Goal: Task Accomplishment & Management: Manage account settings

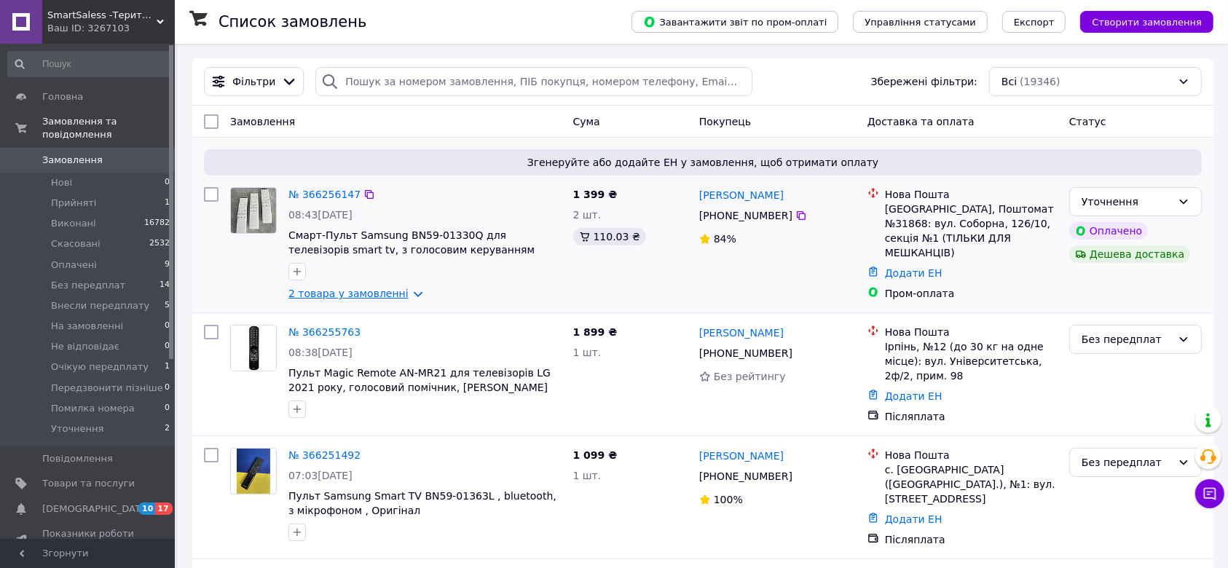
click at [369, 296] on link "2 товара у замовленні" at bounding box center [348, 294] width 120 height 12
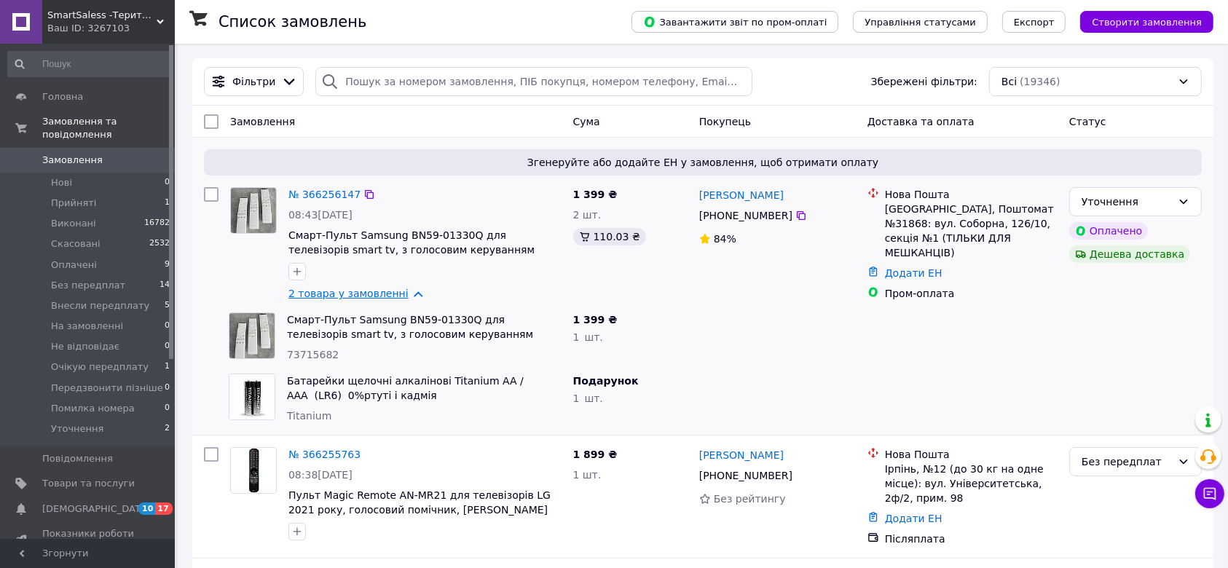
click at [369, 296] on link "2 товара у замовленні" at bounding box center [348, 294] width 120 height 12
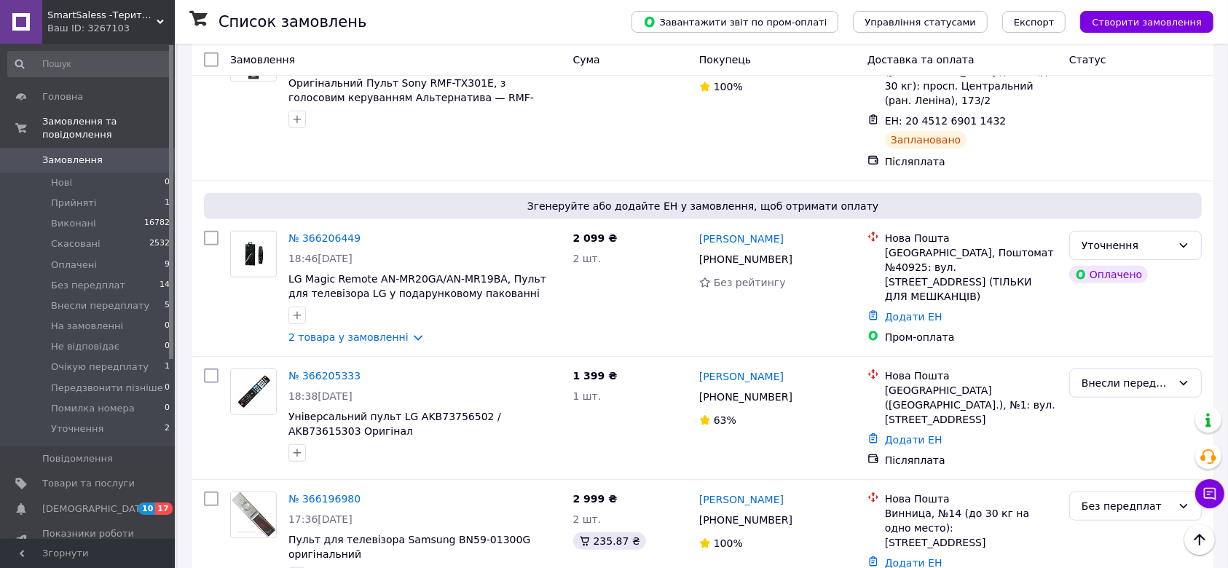
scroll to position [971, 0]
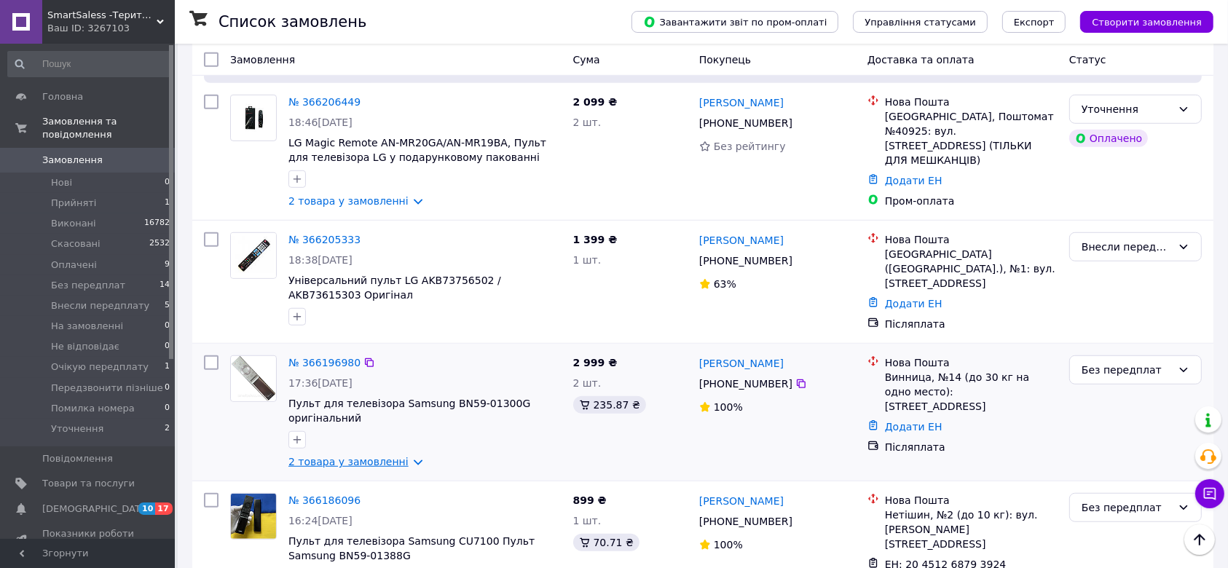
click at [373, 456] on link "2 товара у замовленні" at bounding box center [348, 462] width 120 height 12
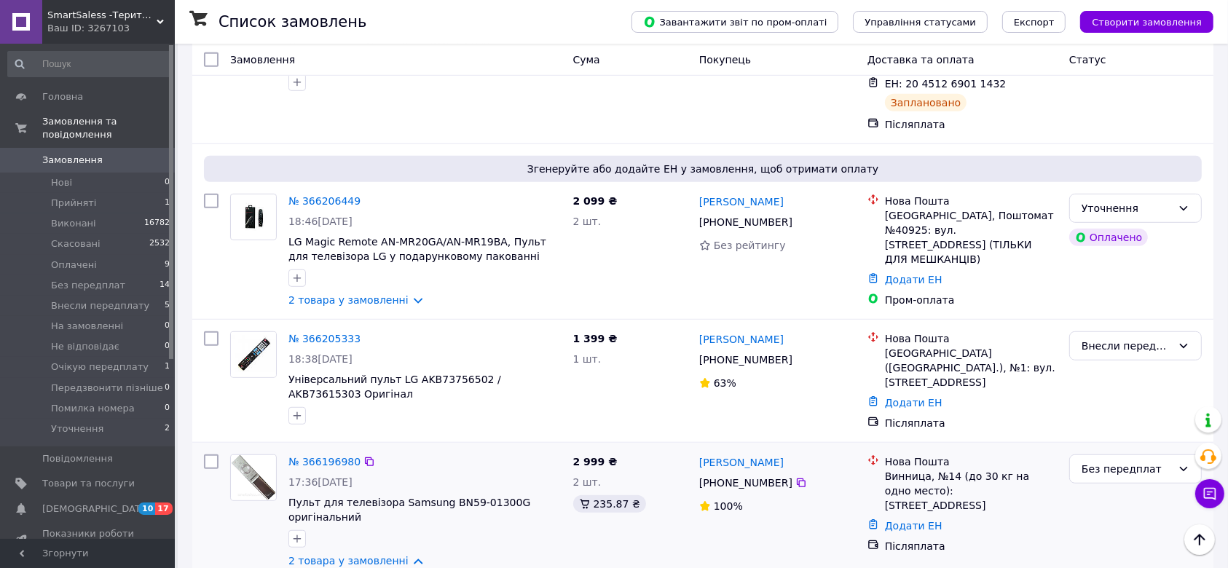
scroll to position [777, 0]
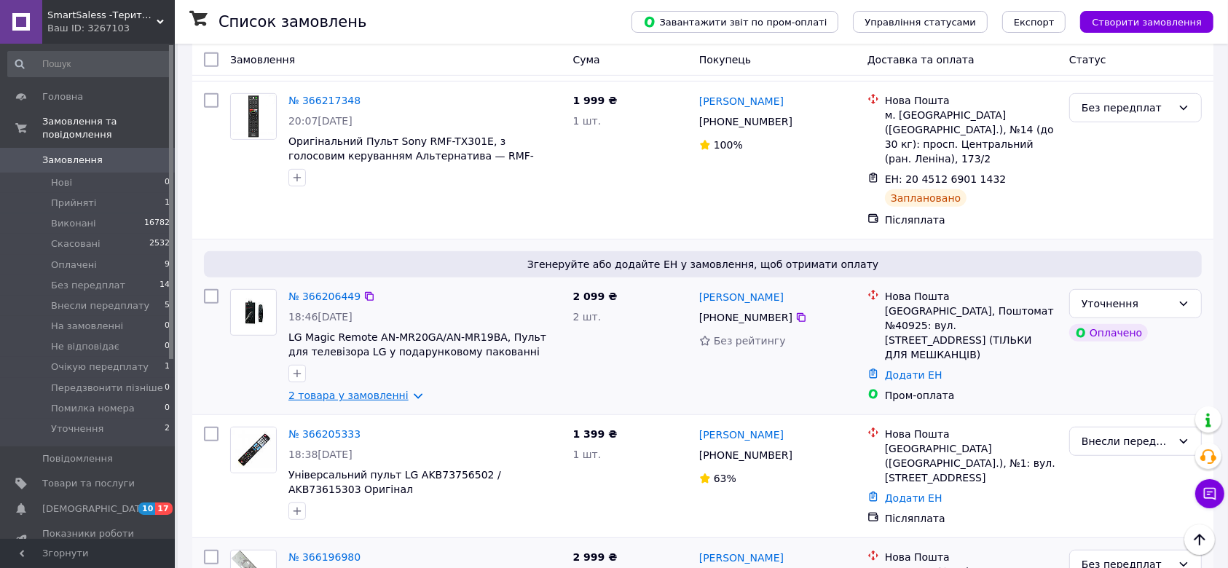
click at [385, 390] on link "2 товара у замовленні" at bounding box center [348, 396] width 120 height 12
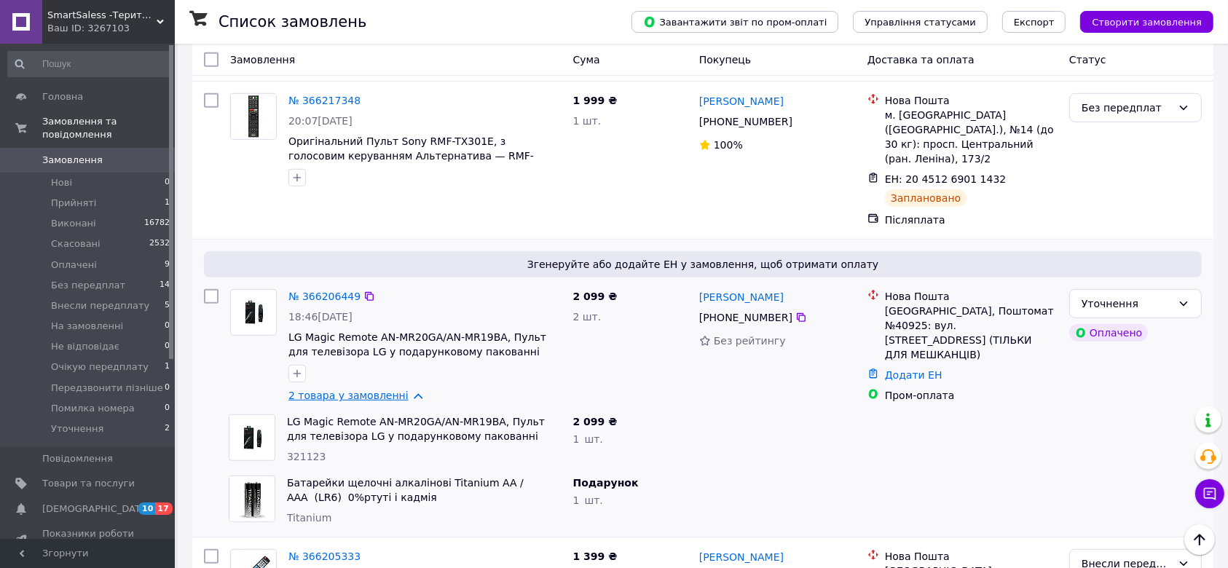
click at [380, 390] on link "2 товара у замовленні" at bounding box center [348, 396] width 120 height 12
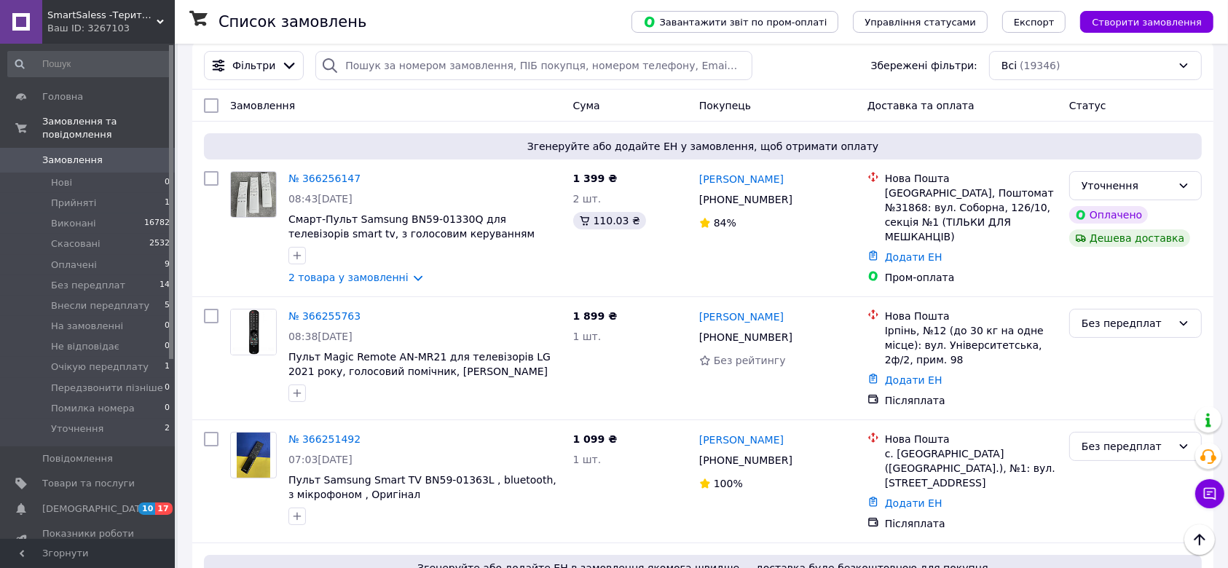
scroll to position [0, 0]
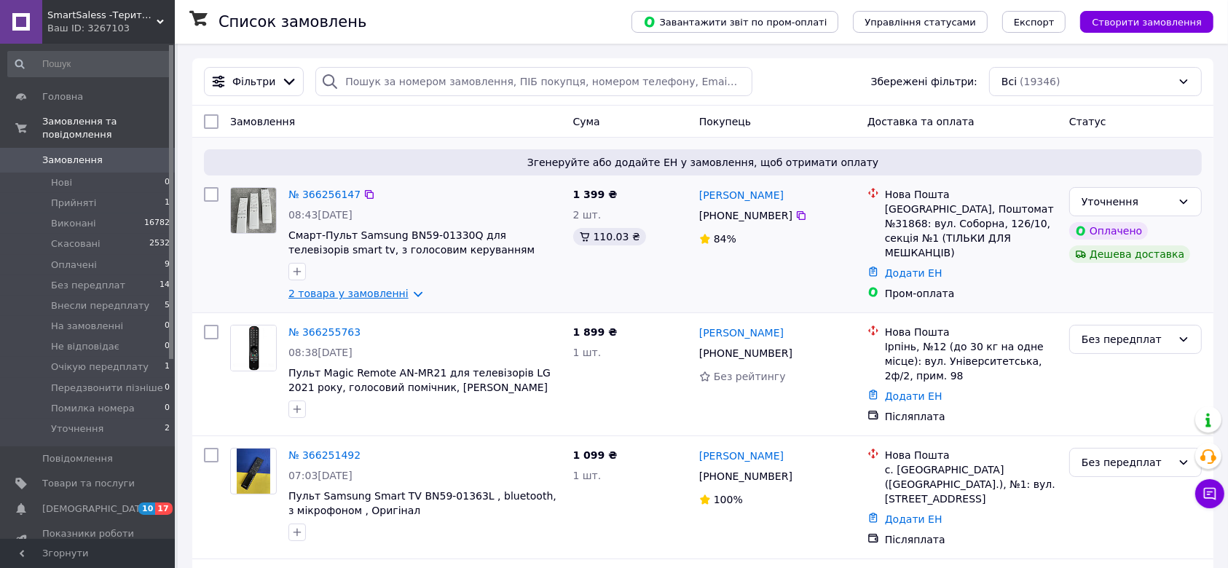
click at [372, 292] on link "2 товара у замовленні" at bounding box center [348, 294] width 120 height 12
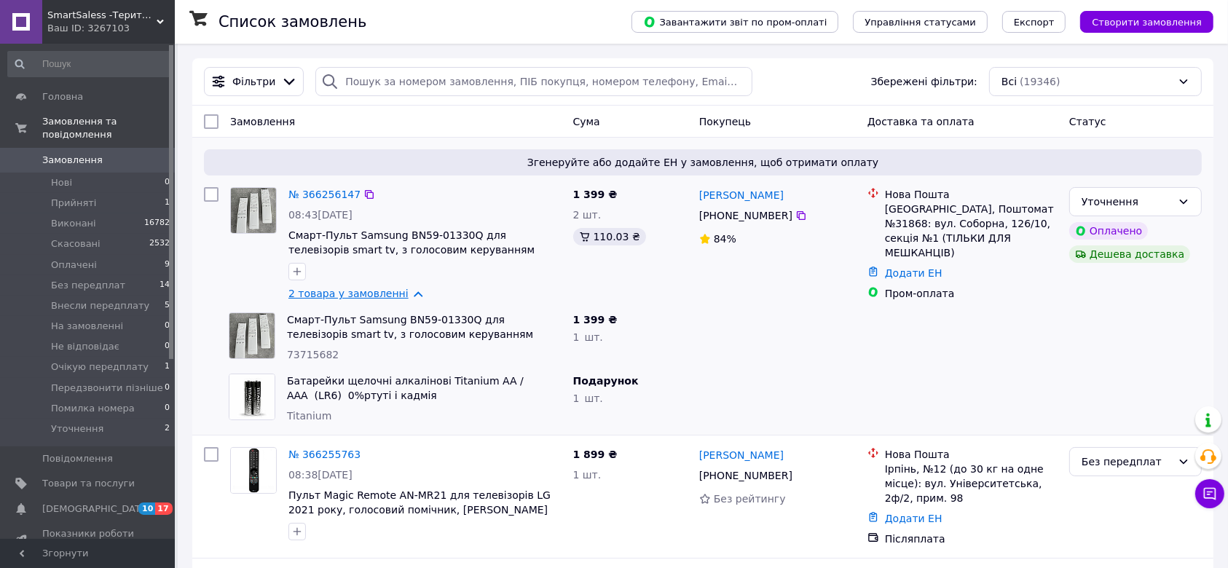
click at [372, 292] on link "2 товара у замовленні" at bounding box center [348, 294] width 120 height 12
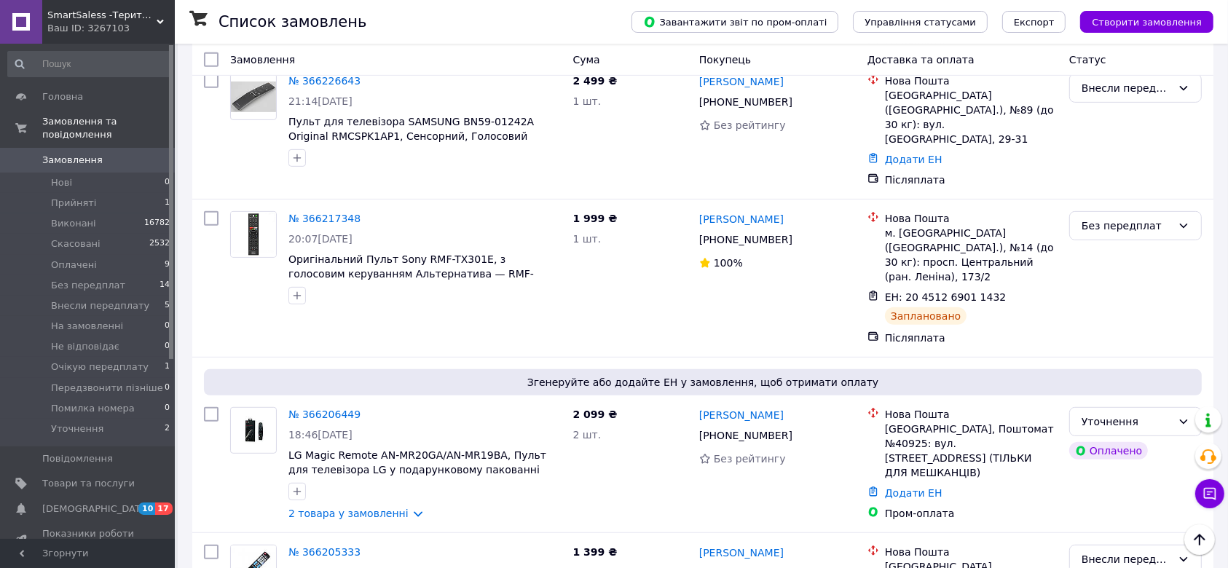
scroll to position [680, 0]
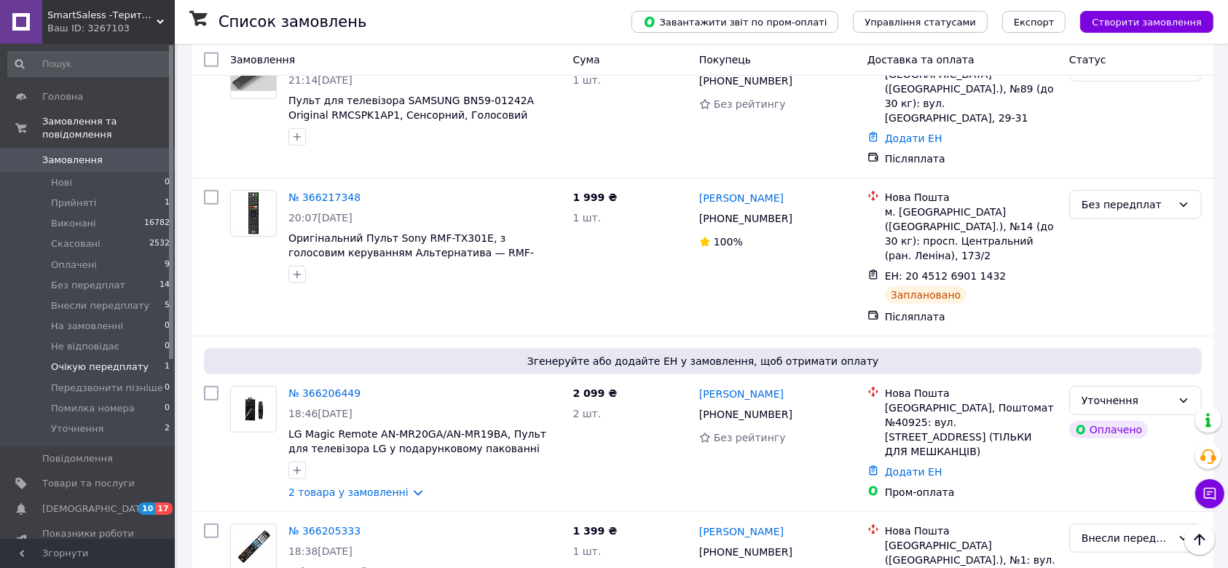
click at [80, 361] on span "Очікую передплату" at bounding box center [100, 367] width 98 height 13
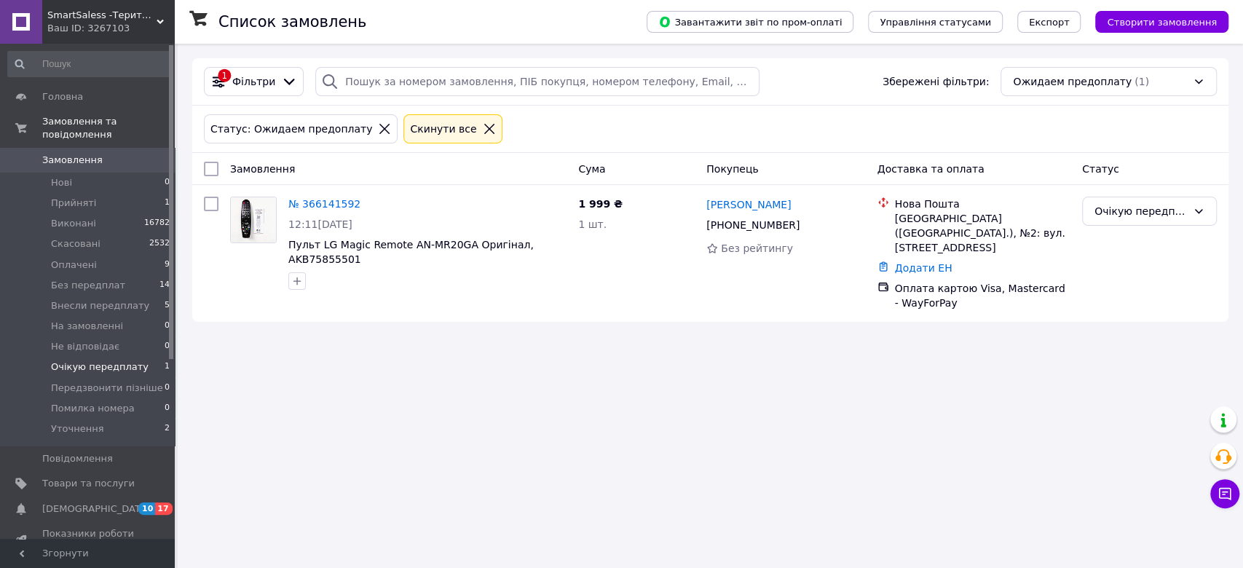
click at [483, 129] on icon at bounding box center [489, 128] width 13 height 13
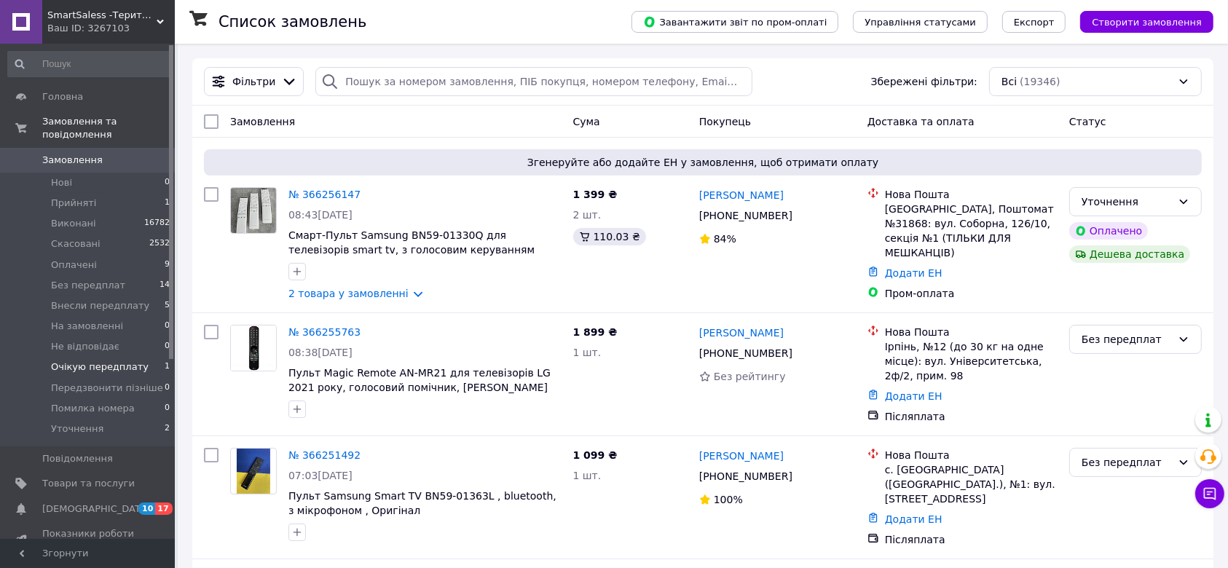
click at [80, 423] on span "Уточнення" at bounding box center [77, 429] width 52 height 13
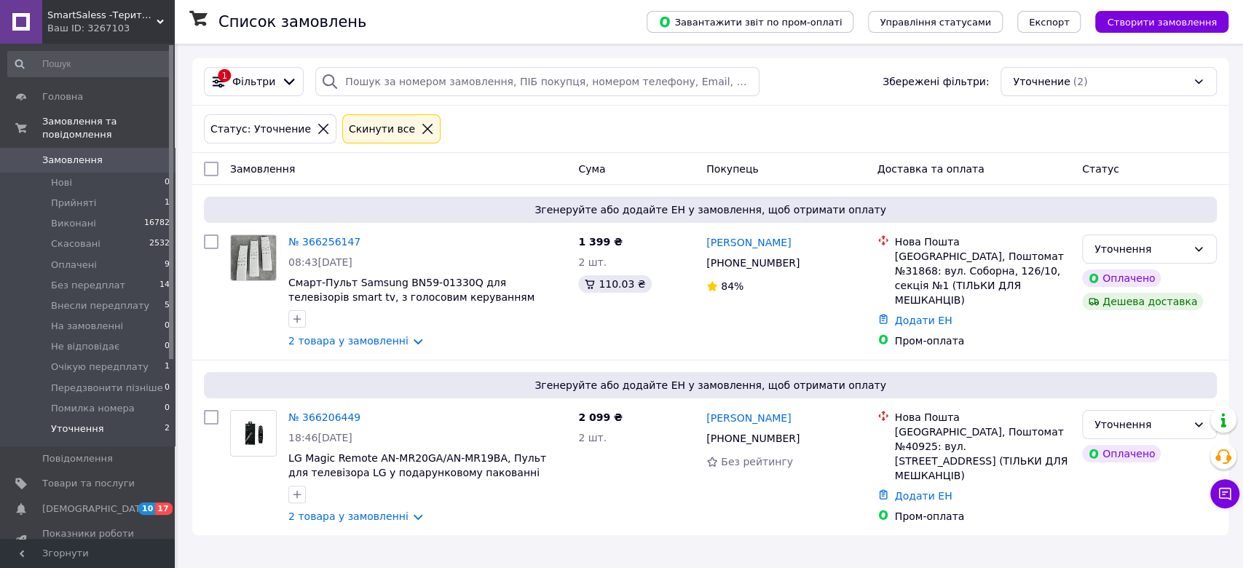
click at [421, 127] on icon at bounding box center [427, 128] width 13 height 13
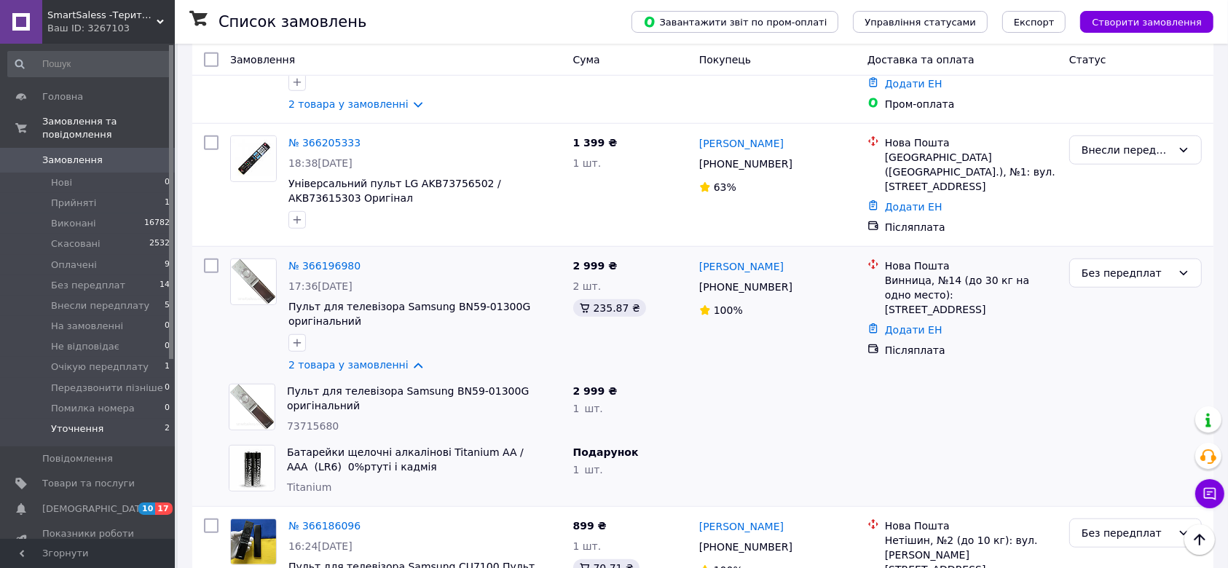
scroll to position [971, 0]
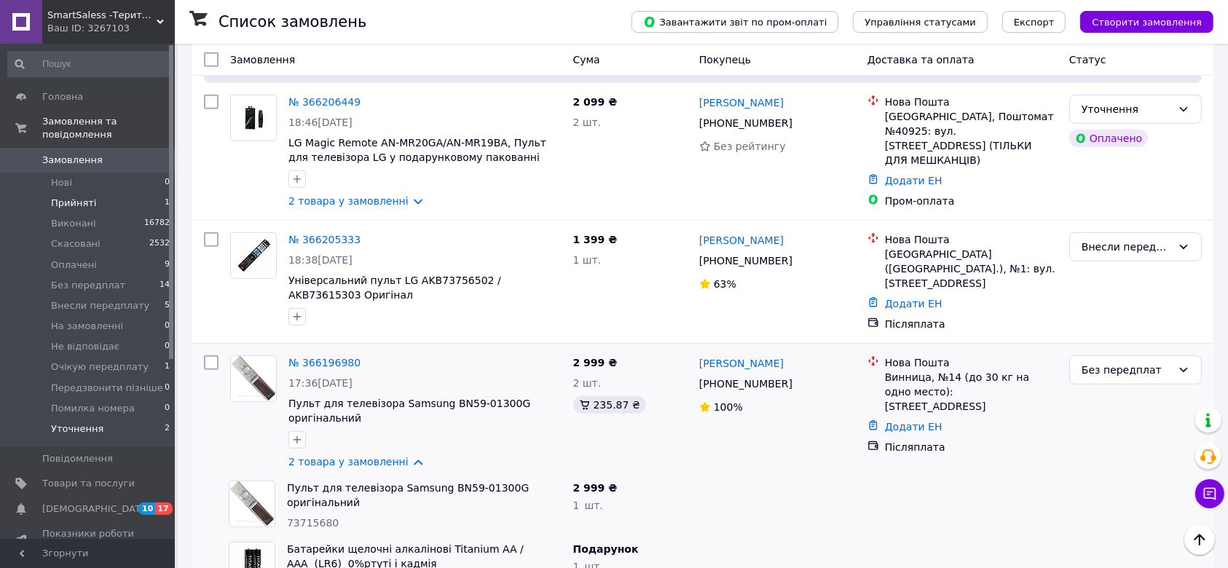
click at [76, 197] on span "Прийняті" at bounding box center [73, 203] width 45 height 13
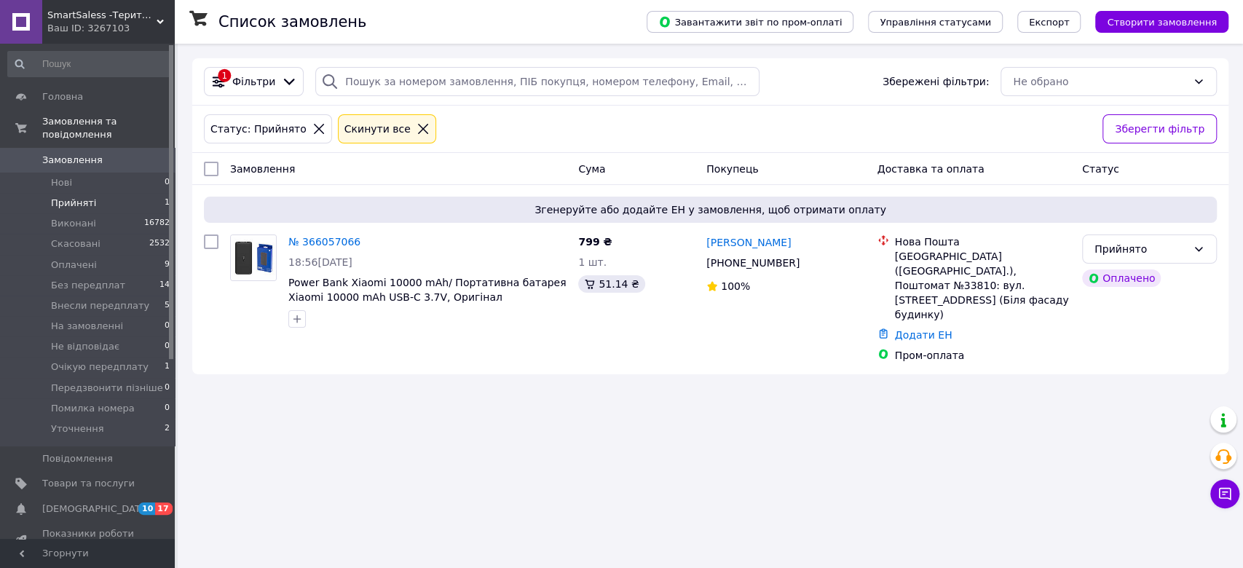
click at [417, 132] on icon at bounding box center [423, 128] width 13 height 13
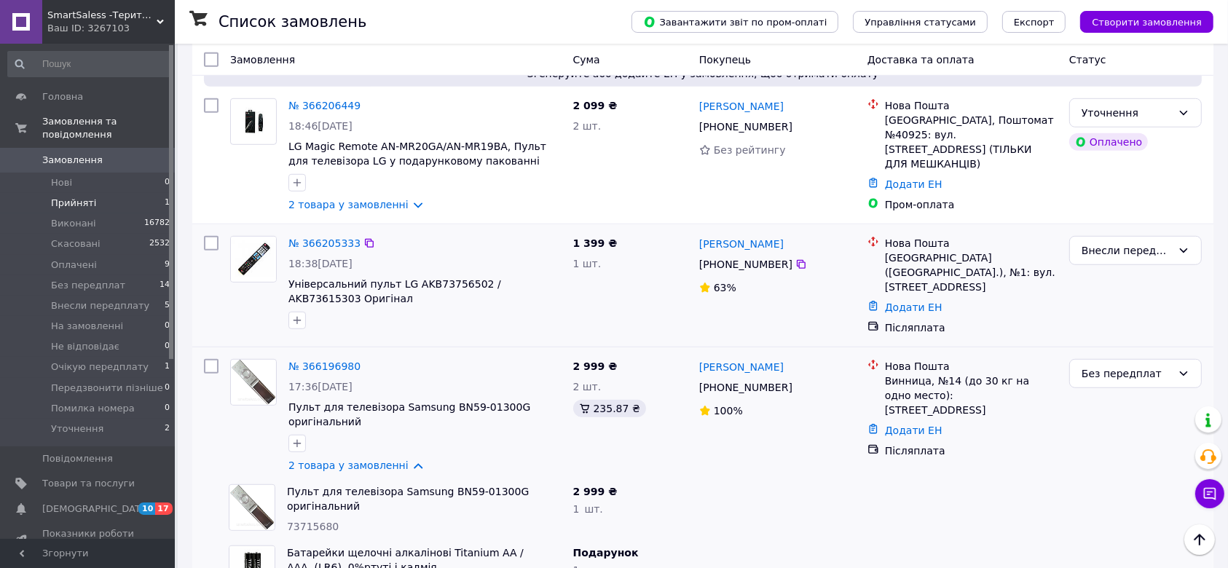
scroll to position [971, 0]
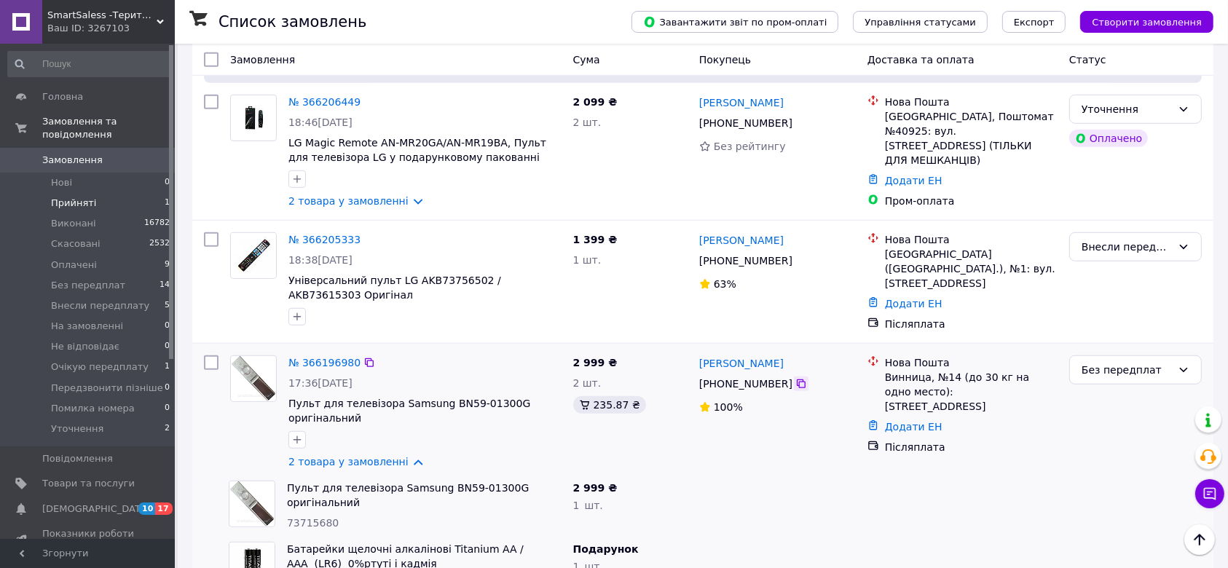
click at [797, 380] on icon at bounding box center [801, 384] width 9 height 9
click at [909, 421] on link "Додати ЕН" at bounding box center [914, 427] width 58 height 12
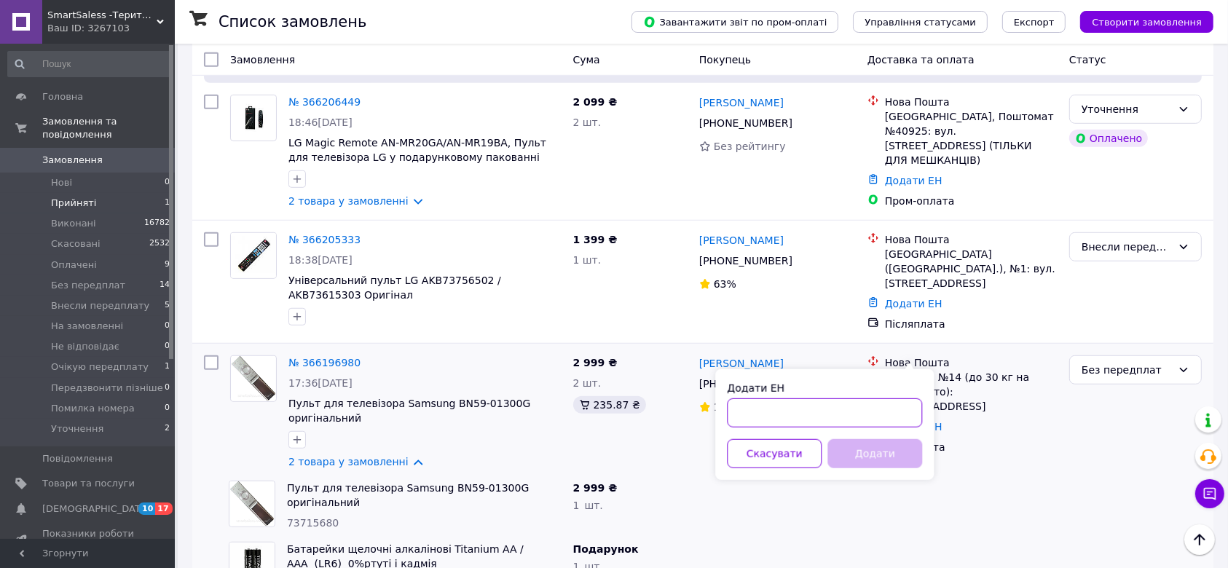
paste input "20451269142147"
type input "20451269142147"
click at [887, 455] on button "Додати" at bounding box center [875, 453] width 95 height 29
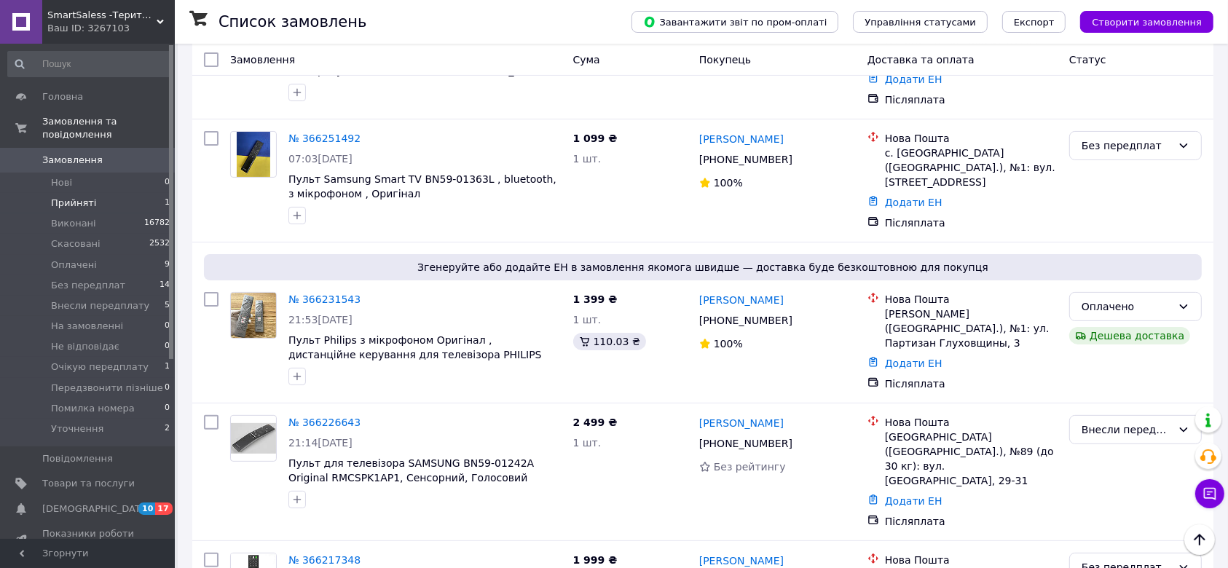
scroll to position [304, 0]
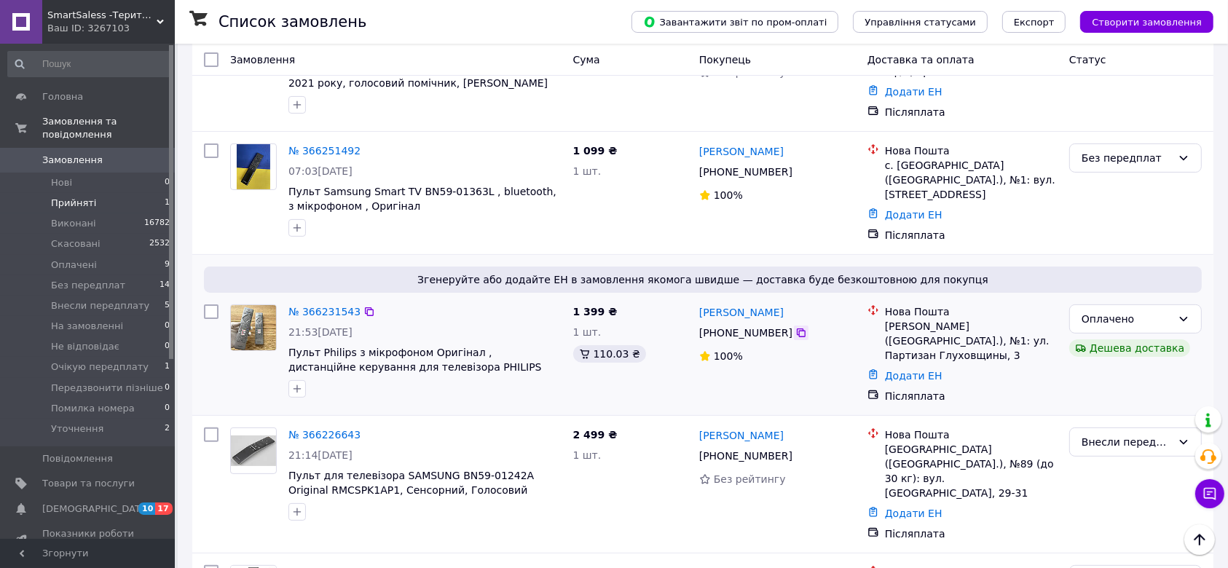
click at [797, 329] on icon at bounding box center [801, 333] width 9 height 9
click at [903, 370] on link "Додати ЕН" at bounding box center [914, 376] width 58 height 12
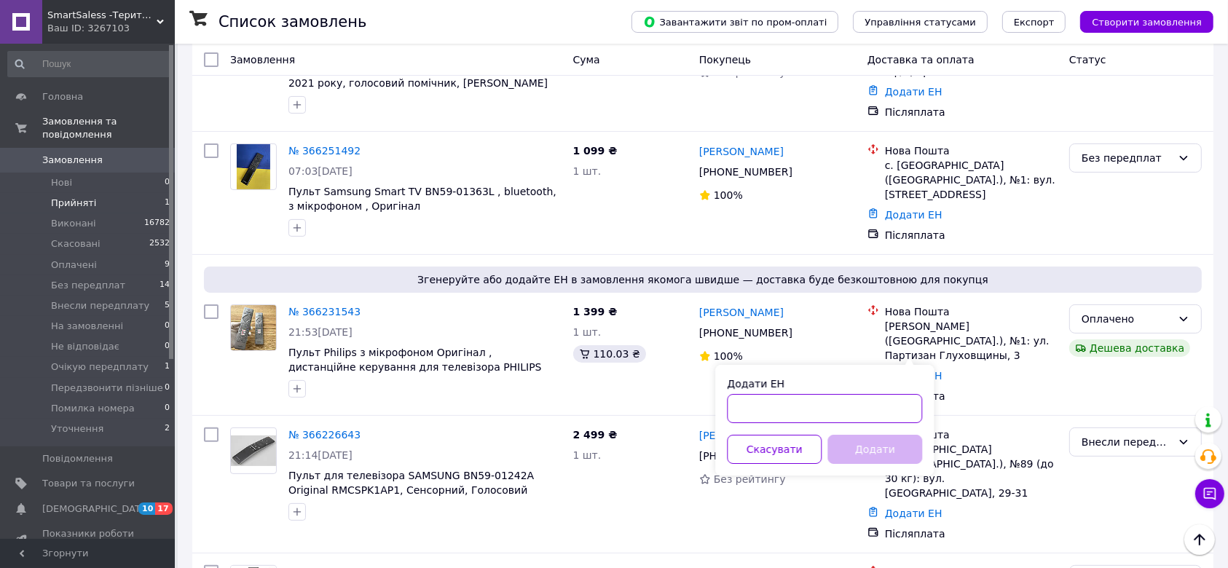
paste input "20451269155461"
type input "20451269155461"
click at [863, 442] on button "Додати" at bounding box center [875, 449] width 95 height 29
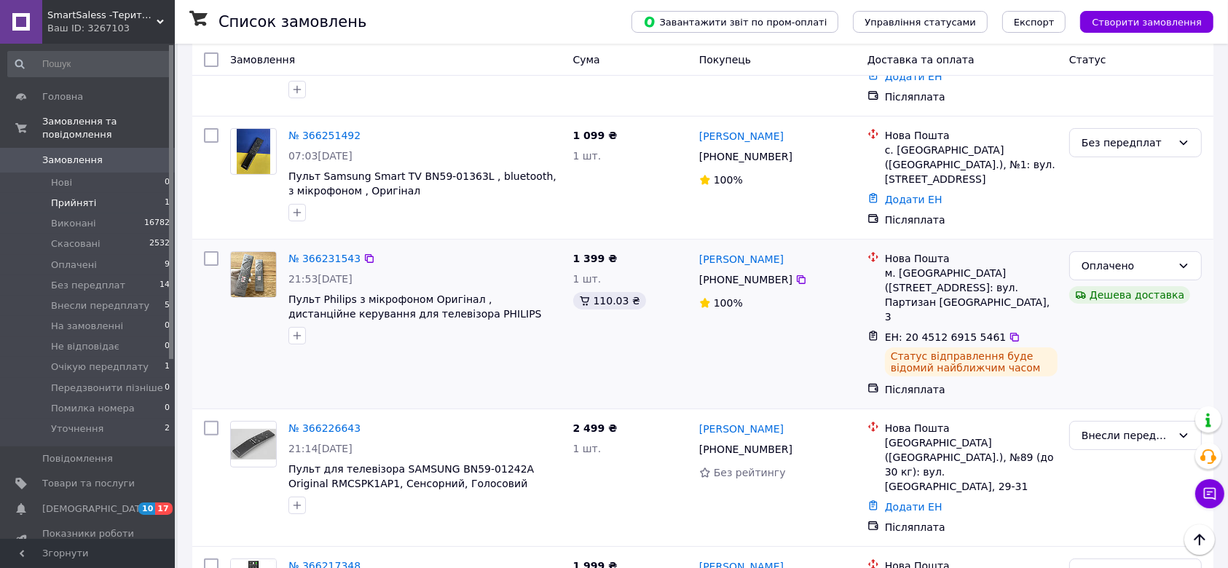
scroll to position [0, 0]
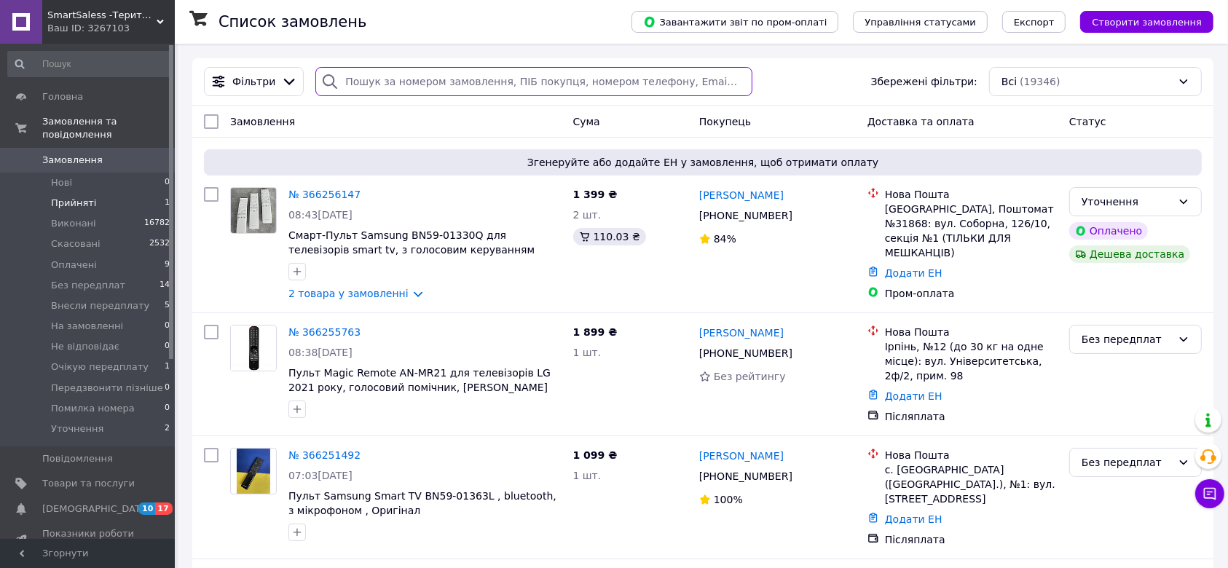
click at [430, 79] on input "search" at bounding box center [533, 81] width 437 height 29
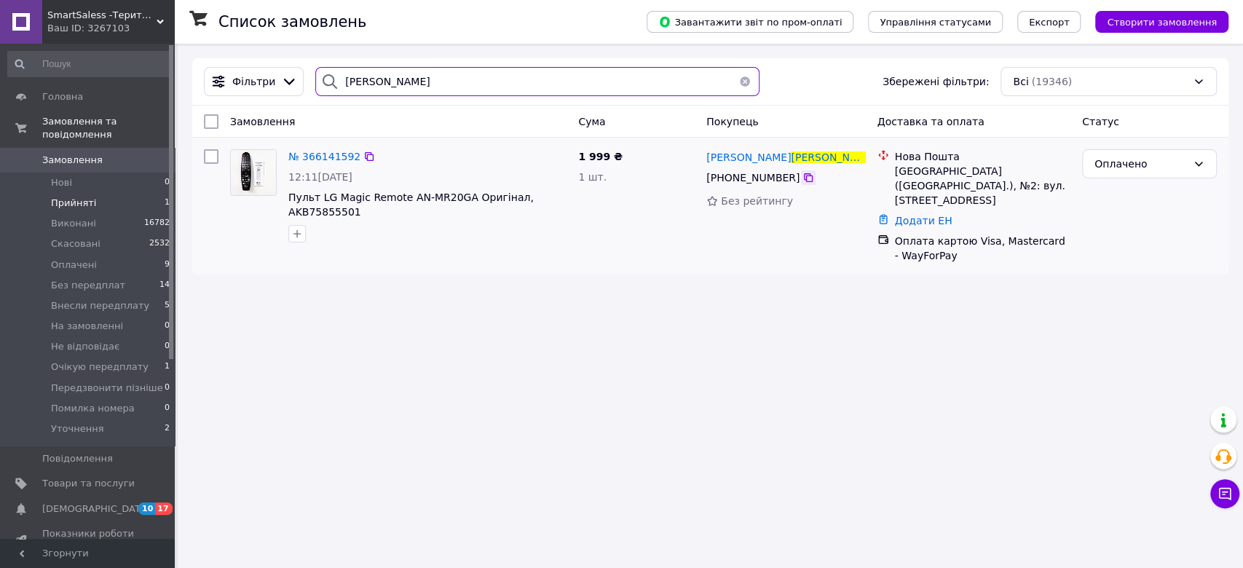
type input "поповенко"
click at [804, 182] on icon at bounding box center [808, 177] width 9 height 9
click at [910, 215] on link "Додати ЕН" at bounding box center [924, 221] width 58 height 12
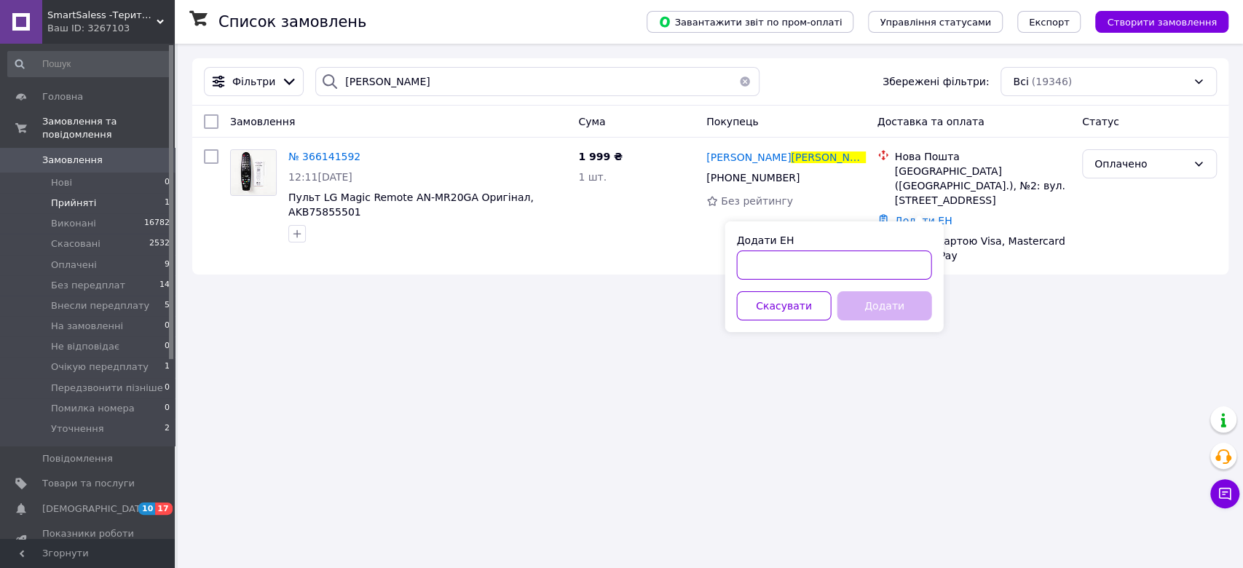
paste input "20451269157375"
type input "20451269157375"
click at [909, 307] on button "Додати" at bounding box center [884, 305] width 95 height 29
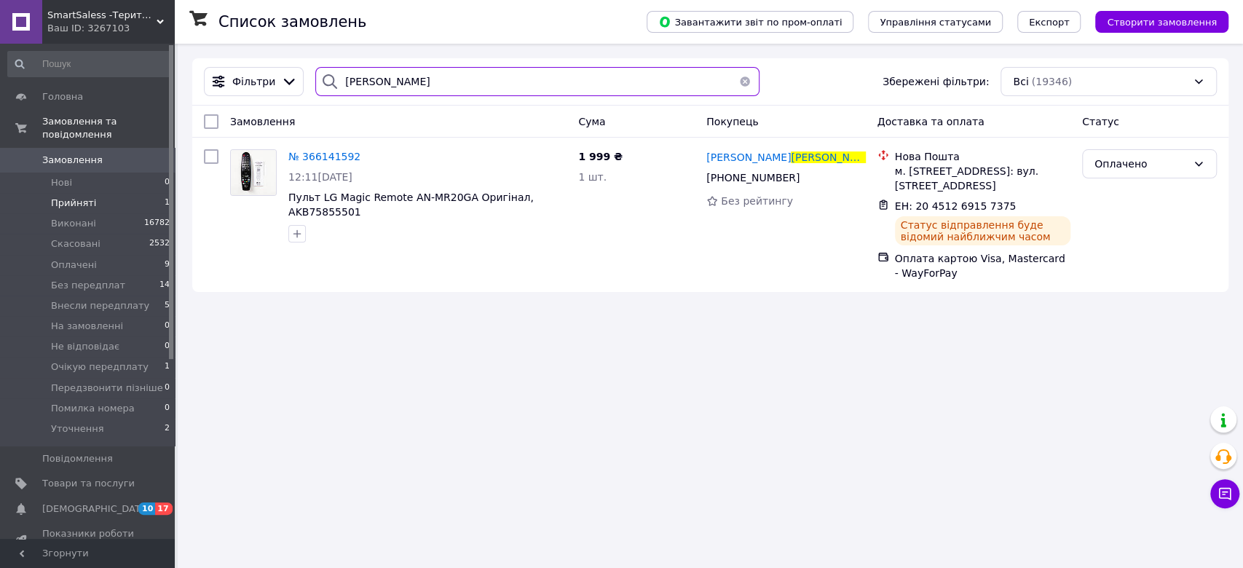
drag, startPoint x: 341, startPoint y: 90, endPoint x: 321, endPoint y: 91, distance: 20.4
click at [321, 91] on div "поповенко" at bounding box center [537, 81] width 444 height 29
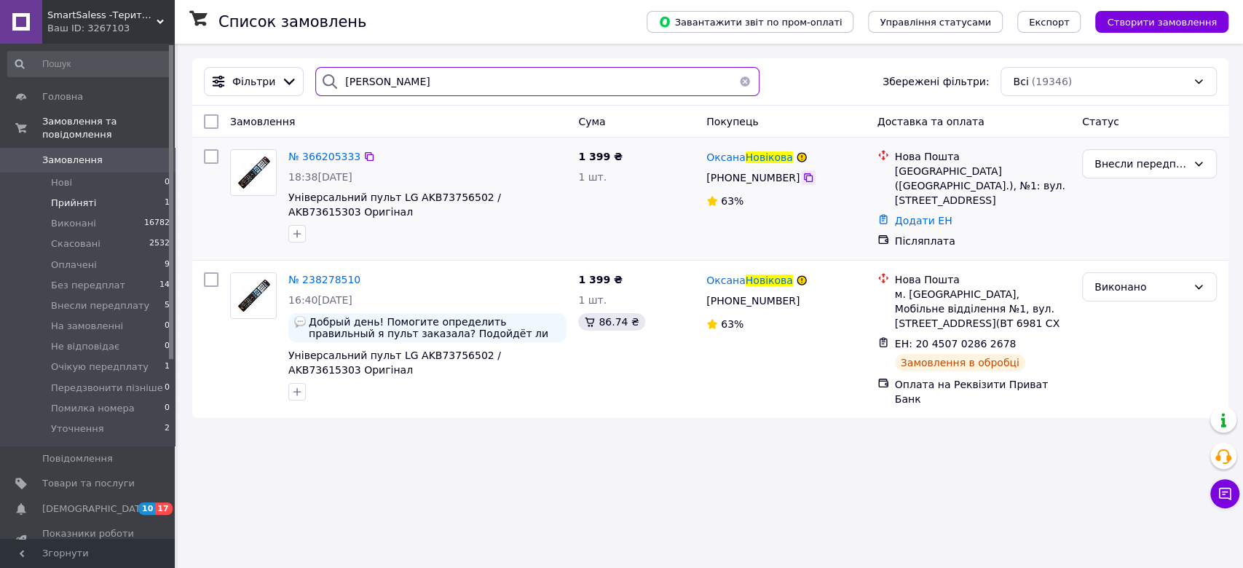
type input "новікова"
click at [803, 181] on icon at bounding box center [809, 178] width 12 height 12
click at [926, 215] on link "Додати ЕН" at bounding box center [924, 221] width 58 height 12
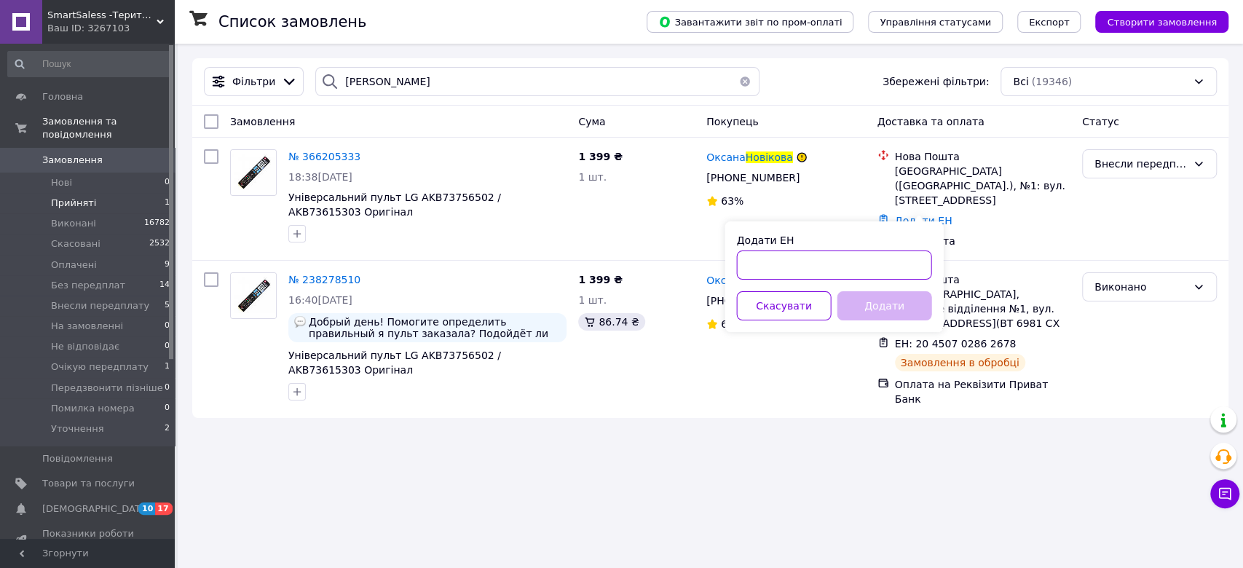
paste input "20451269158977"
type input "20451269158977"
click at [884, 306] on button "Додати" at bounding box center [884, 305] width 95 height 29
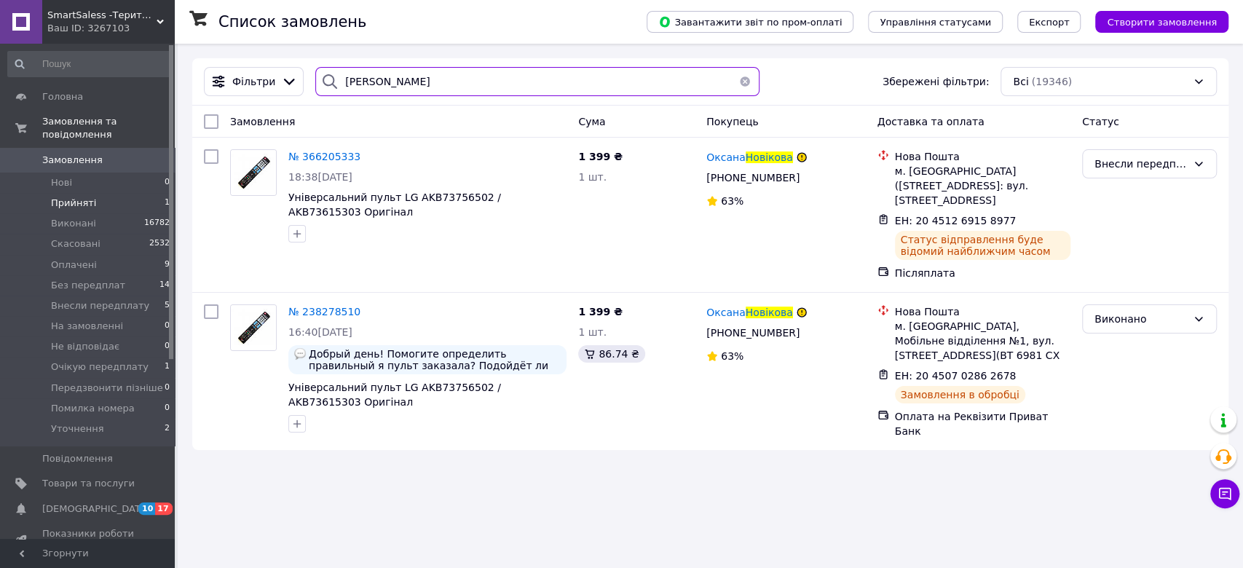
drag, startPoint x: 417, startPoint y: 84, endPoint x: 302, endPoint y: 72, distance: 115.7
click at [302, 72] on div "Фільтри новікова Збережені фільтри: Всі (19346)" at bounding box center [710, 81] width 1025 height 29
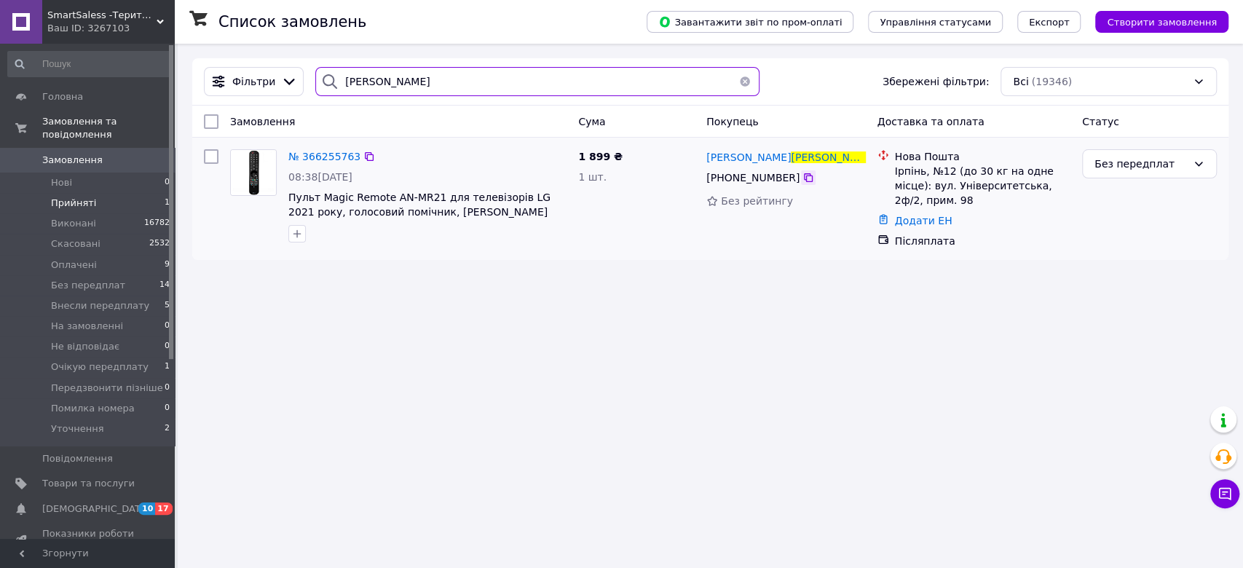
type input "каряка"
click at [803, 178] on icon at bounding box center [809, 178] width 12 height 12
click at [920, 215] on link "Додати ЕН" at bounding box center [924, 221] width 58 height 12
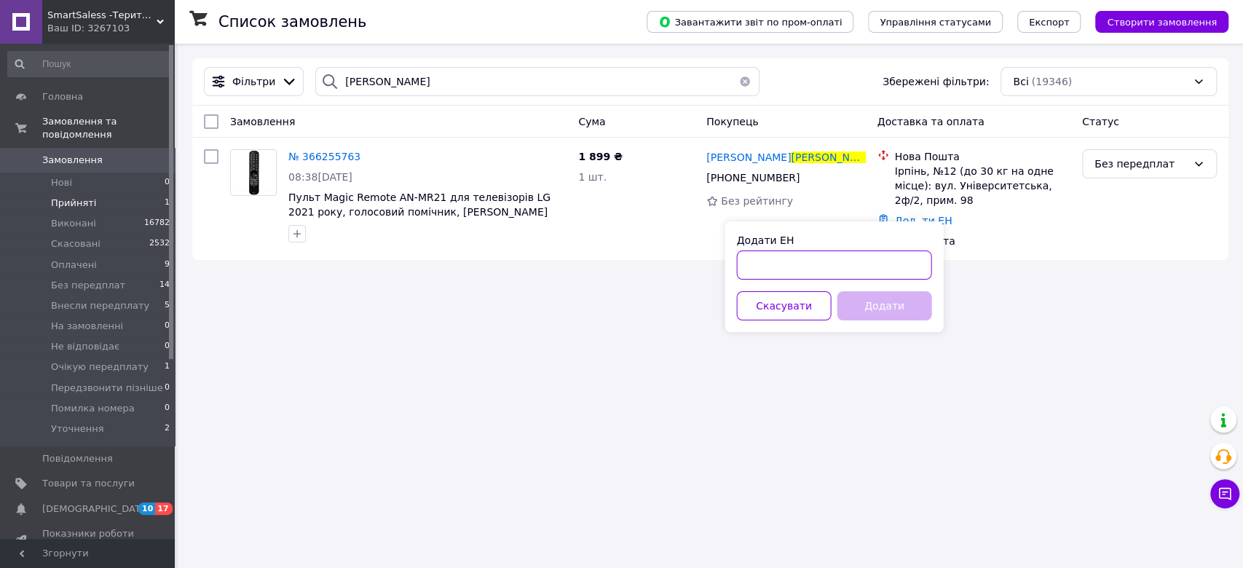
paste input "20451269160073"
type input "20451269160073"
click at [894, 307] on button "Додати" at bounding box center [884, 305] width 95 height 29
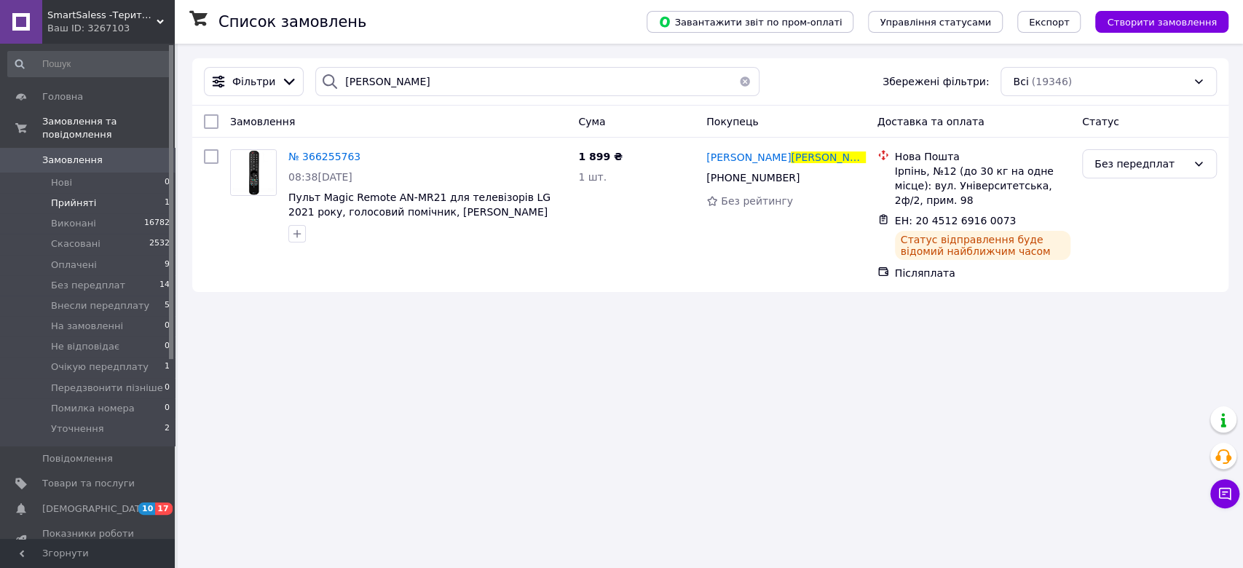
click at [737, 79] on button "button" at bounding box center [745, 81] width 29 height 29
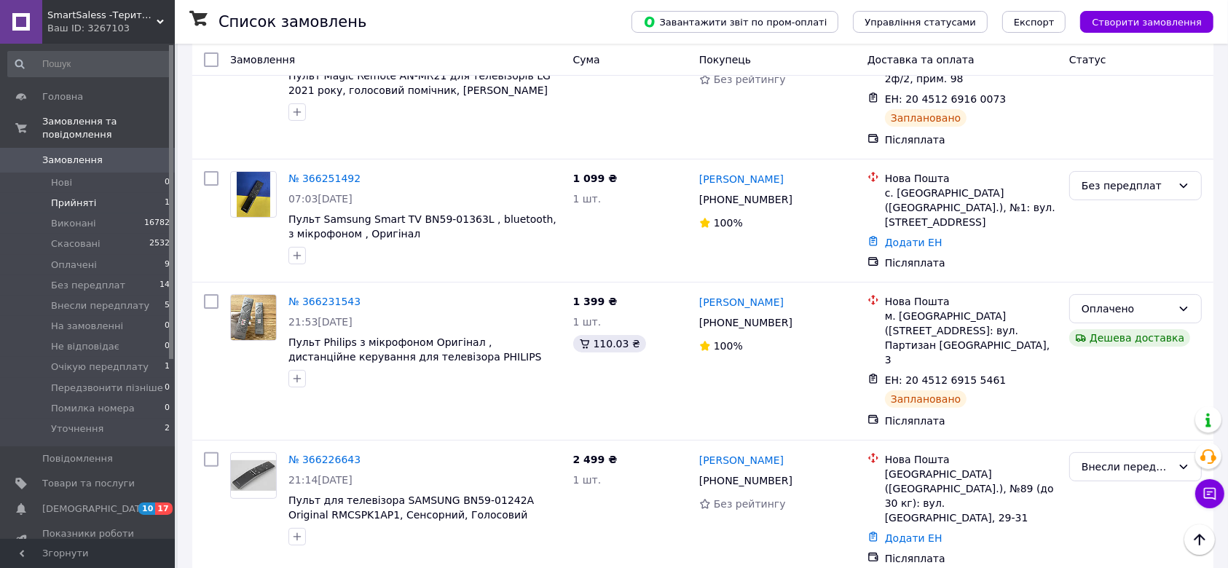
scroll to position [485, 0]
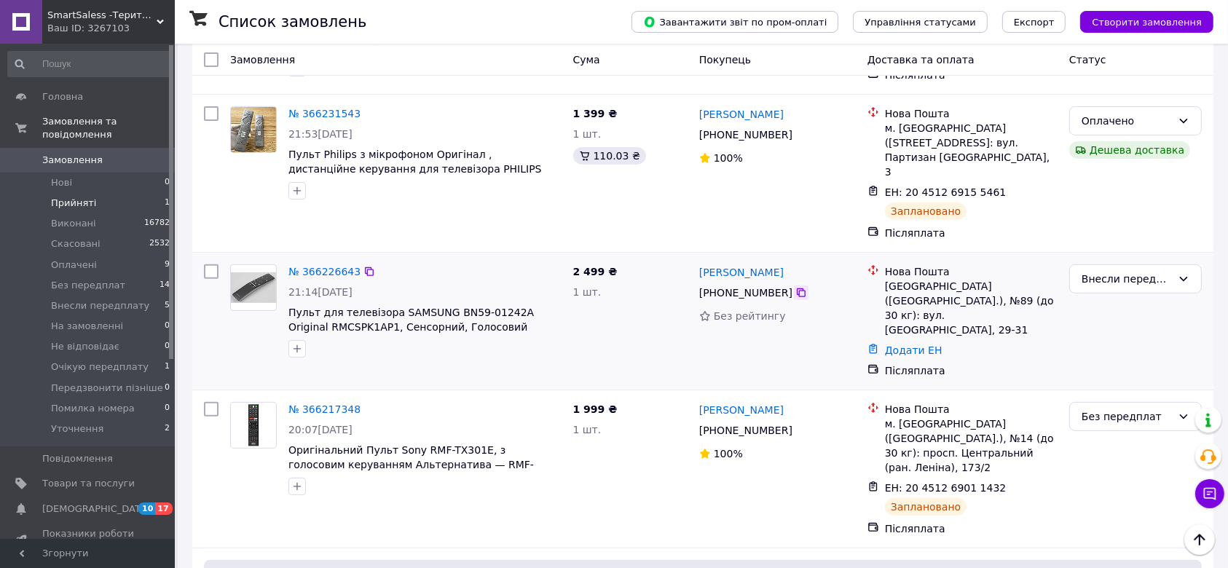
click at [797, 288] on icon at bounding box center [801, 292] width 9 height 9
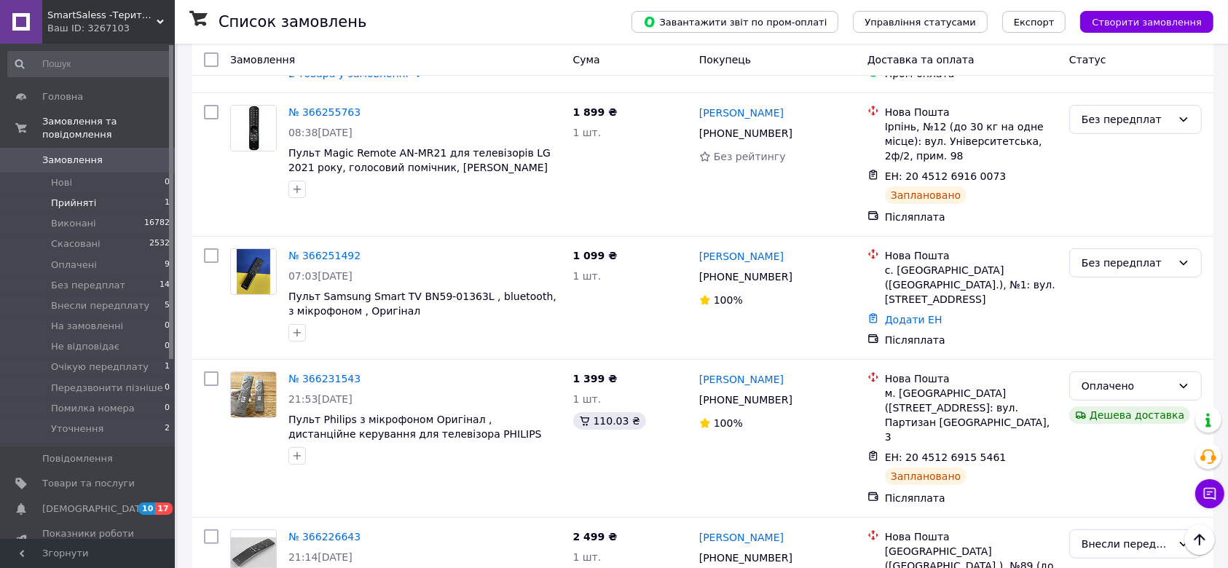
scroll to position [194, 0]
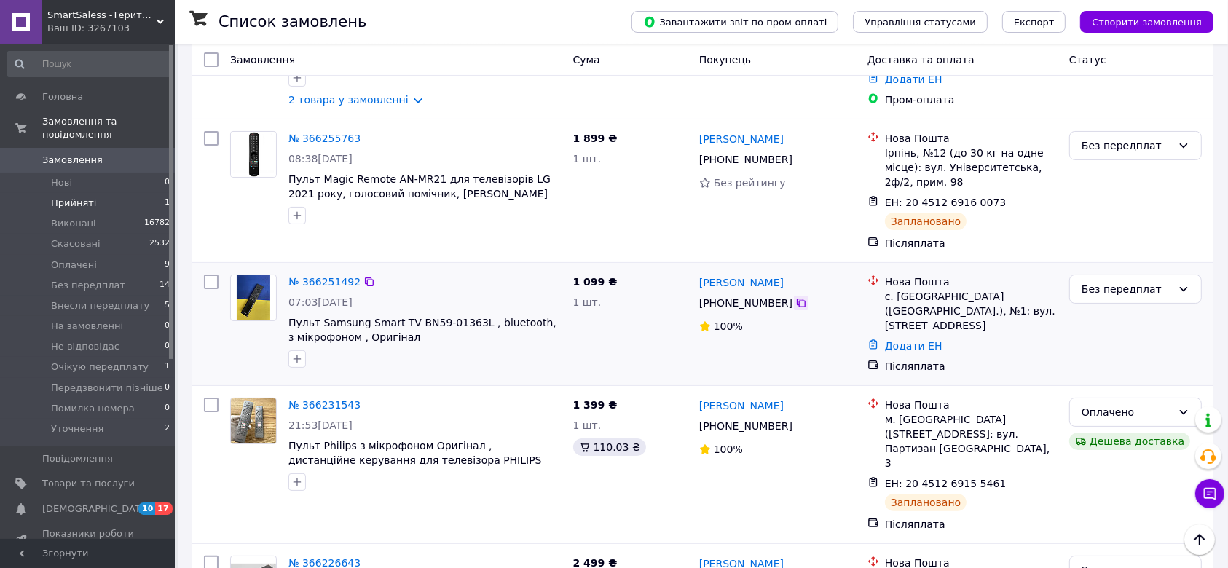
click at [795, 297] on icon at bounding box center [801, 303] width 12 height 12
click at [900, 340] on link "Додати ЕН" at bounding box center [914, 346] width 58 height 12
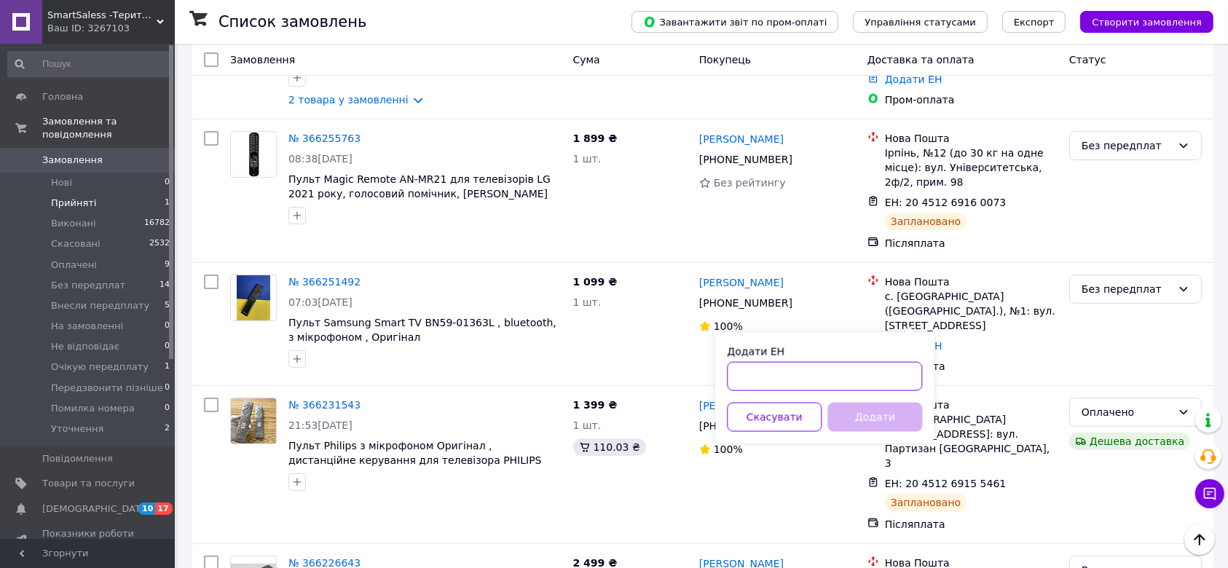
paste input "20451269163144"
type input "20451269163144"
click at [878, 414] on button "Додати" at bounding box center [875, 417] width 95 height 29
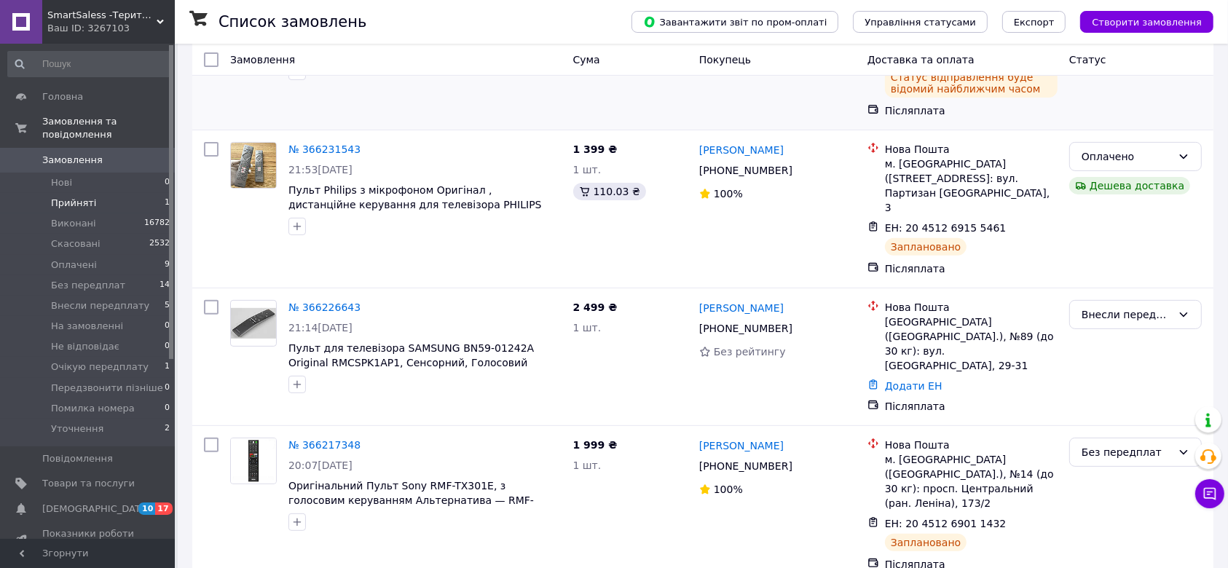
scroll to position [485, 0]
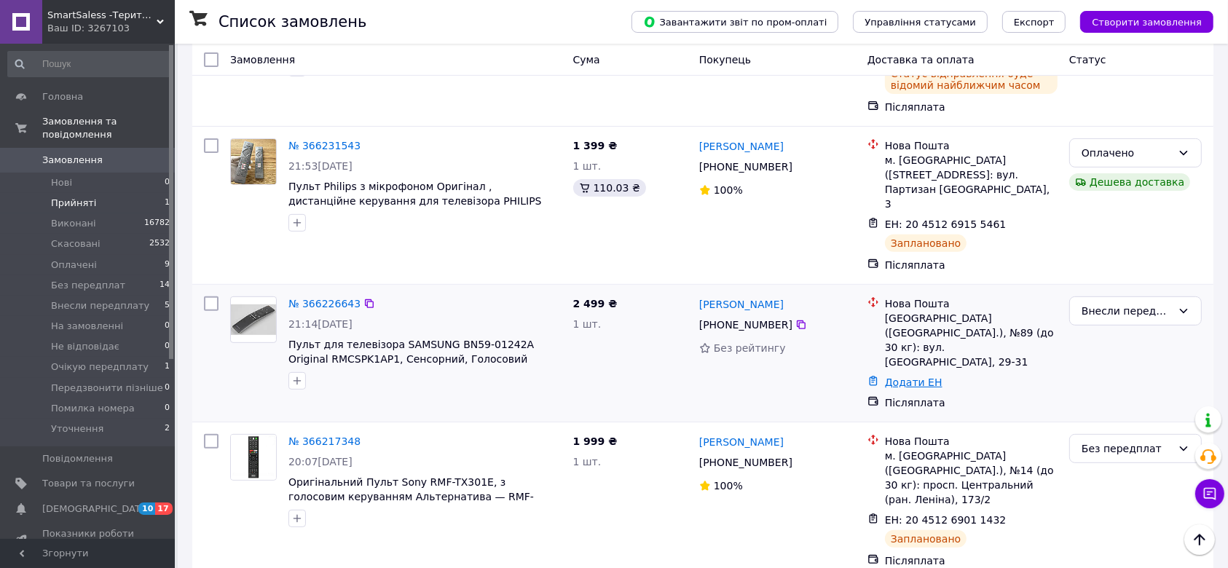
click at [893, 377] on link "Додати ЕН" at bounding box center [914, 383] width 58 height 12
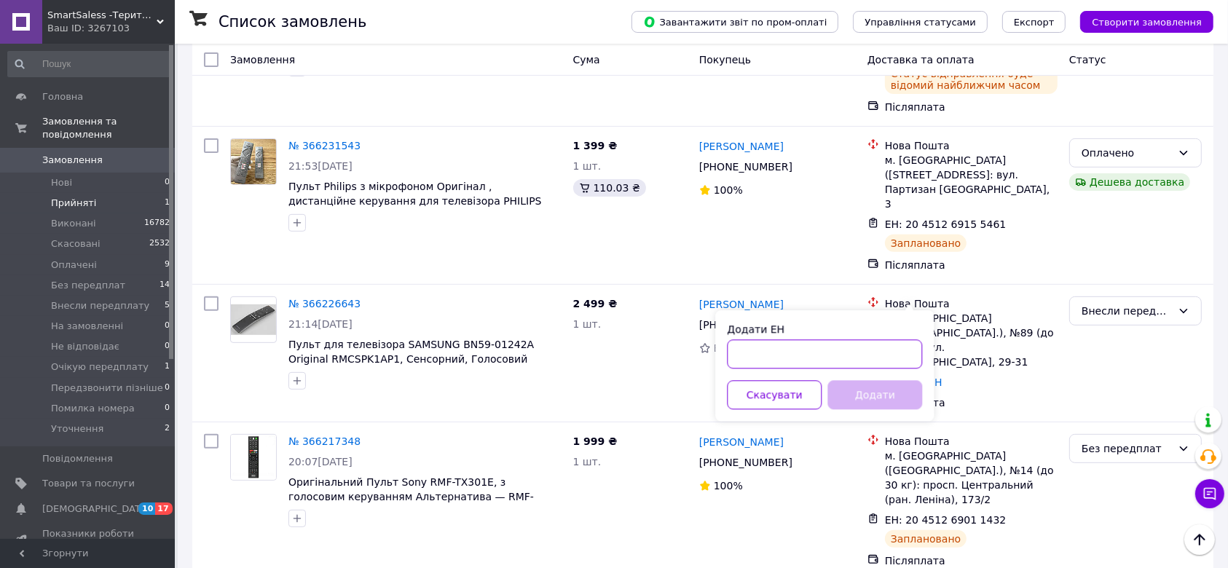
paste input "20451269161793"
type input "20451269161793"
click at [879, 390] on button "Додати" at bounding box center [875, 394] width 95 height 29
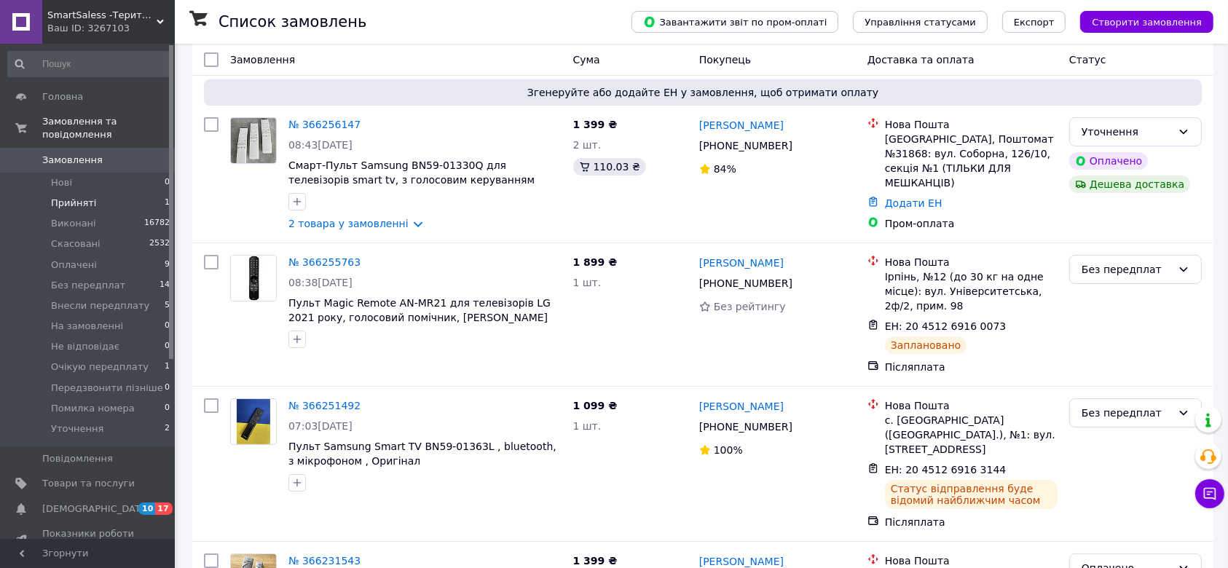
scroll to position [97, 0]
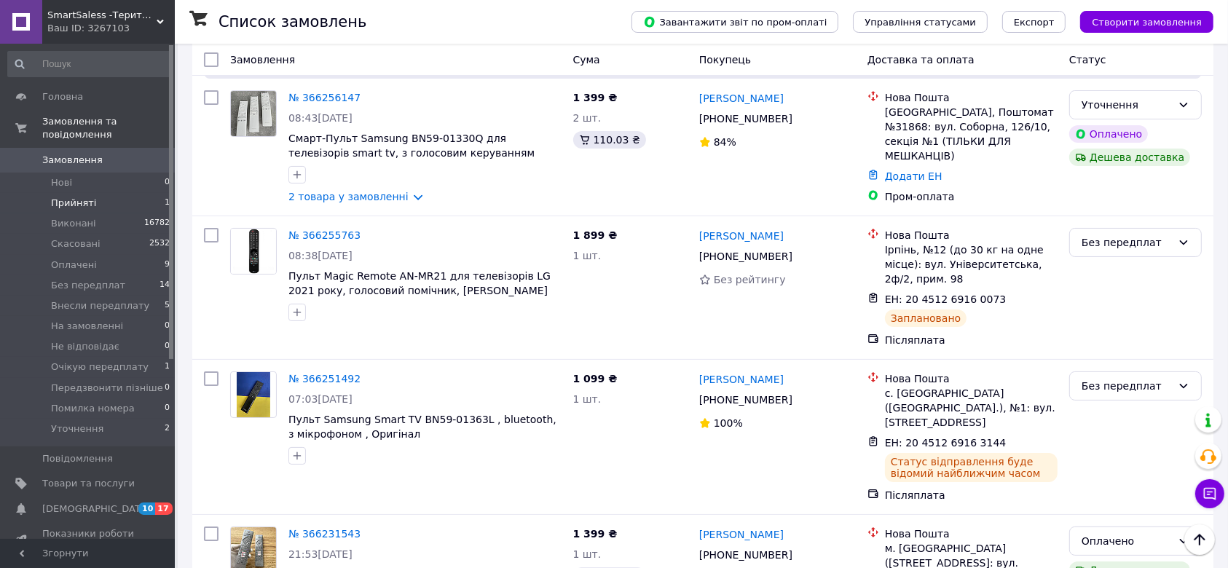
click at [93, 193] on li "Прийняті 1" at bounding box center [89, 203] width 178 height 20
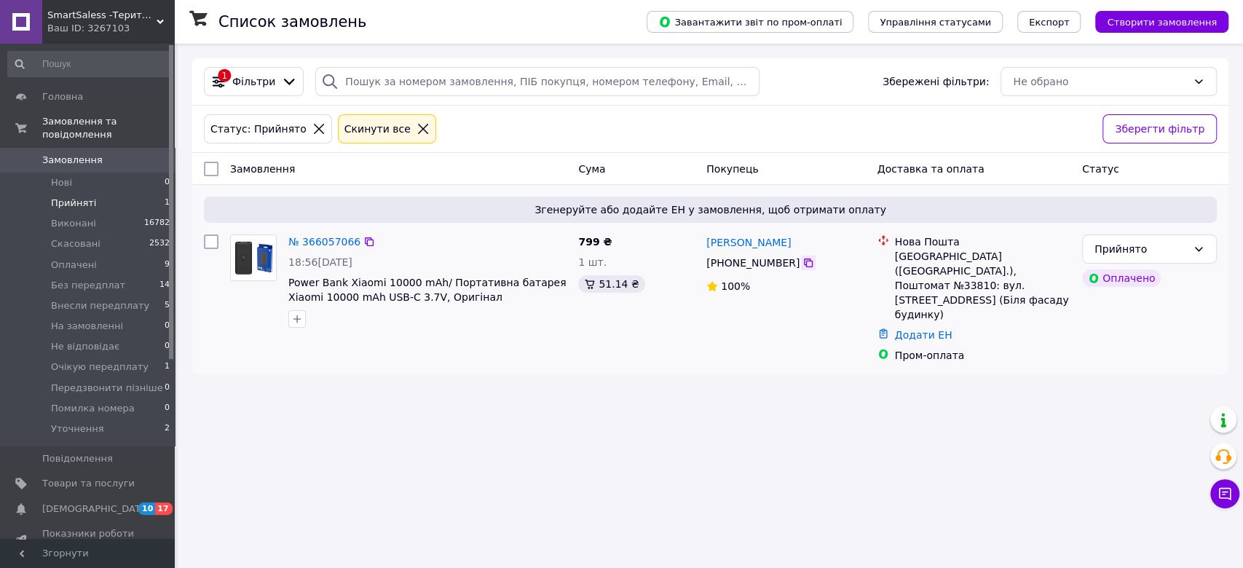
click at [803, 263] on icon at bounding box center [809, 263] width 12 height 12
click at [1125, 247] on div "Прийнято" at bounding box center [1141, 249] width 93 height 16
click at [1125, 326] on li "Оплачено" at bounding box center [1149, 333] width 133 height 26
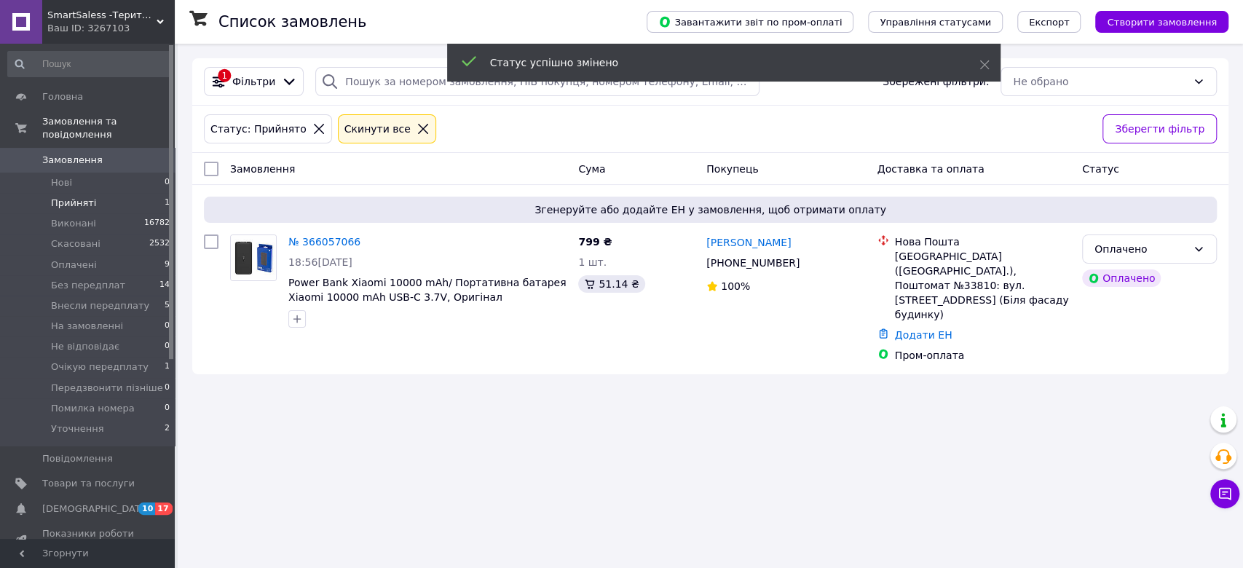
click at [906, 329] on link "Додати ЕН" at bounding box center [924, 335] width 58 height 12
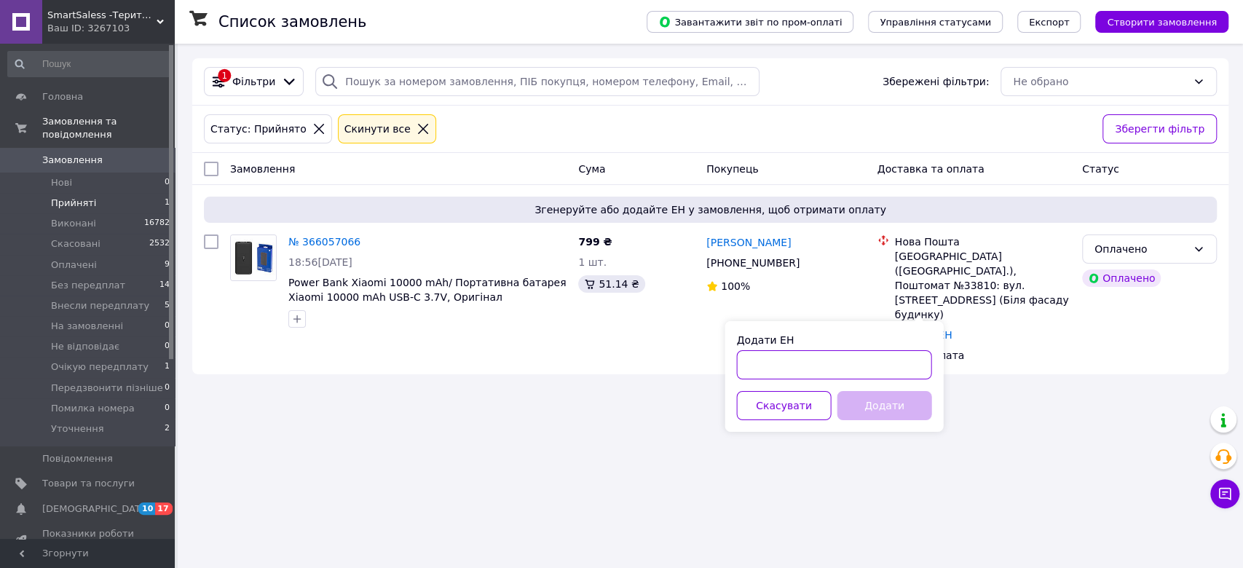
paste input "20451269164873"
type input "20451269164873"
click at [871, 399] on button "Додати" at bounding box center [884, 405] width 95 height 29
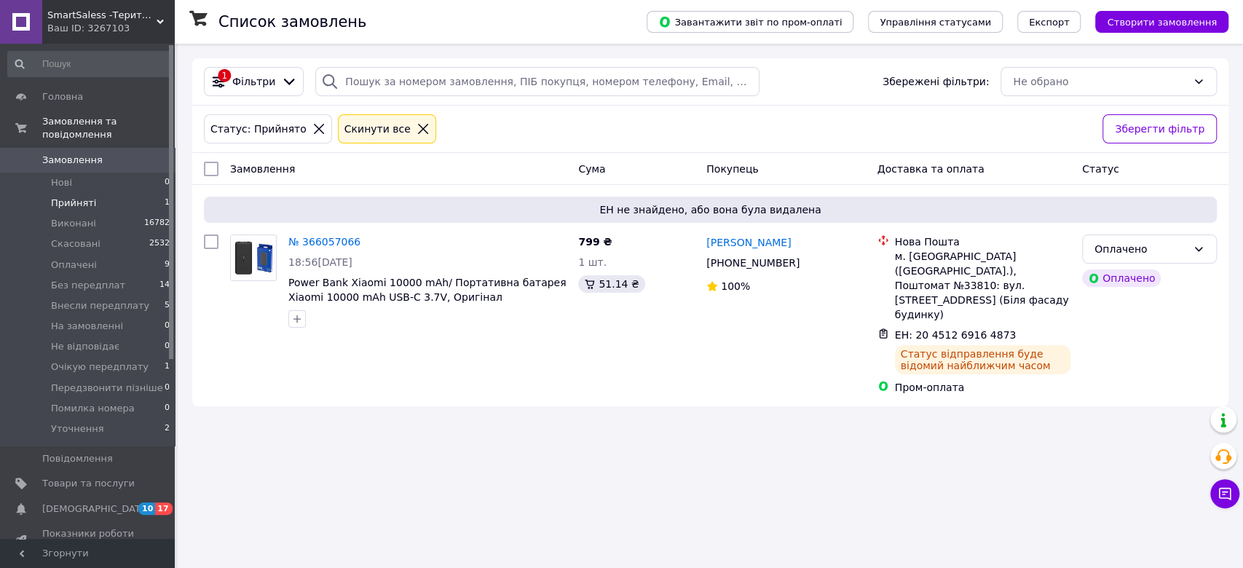
click at [418, 127] on icon at bounding box center [423, 129] width 10 height 10
